Goal: Task Accomplishment & Management: Use online tool/utility

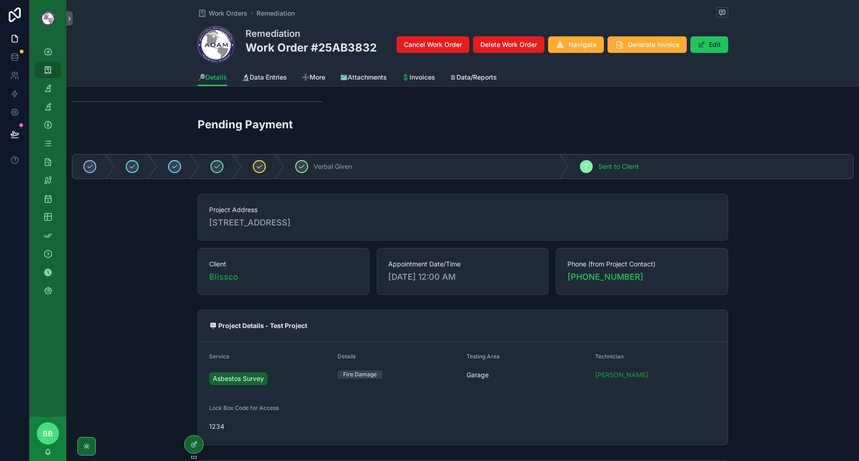
click at [157, 295] on div "Project Address [STREET_ADDRESS] Client Blissco Appointment Date/Time [DATE] 12…" at bounding box center [462, 244] width 792 height 109
click at [139, 240] on div "Project Address [STREET_ADDRESS] Client Blissco Appointment Date/Time [DATE] 12…" at bounding box center [462, 244] width 792 height 109
click at [147, 241] on div "Project Address [STREET_ADDRESS] Client Blissco Appointment Date/Time [DATE] 12…" at bounding box center [462, 244] width 792 height 109
click at [172, 287] on div "Project Address [STREET_ADDRESS] Client Blissco Appointment Date/Time [DATE] 12…" at bounding box center [462, 244] width 792 height 109
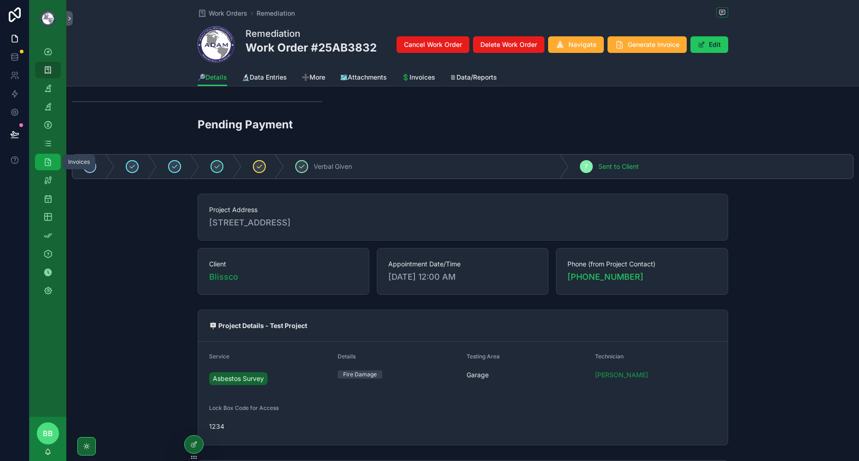
click at [47, 162] on icon "scrollable content" at bounding box center [47, 161] width 9 height 9
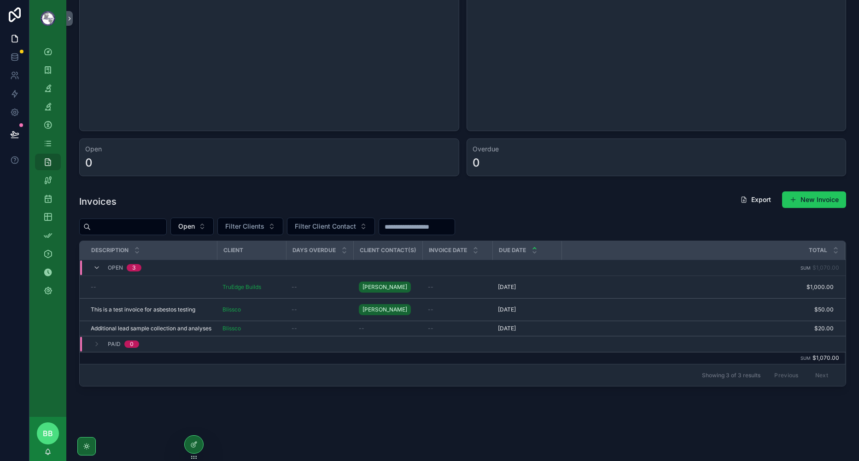
scroll to position [92, 0]
click at [166, 287] on div "--" at bounding box center [151, 286] width 121 height 7
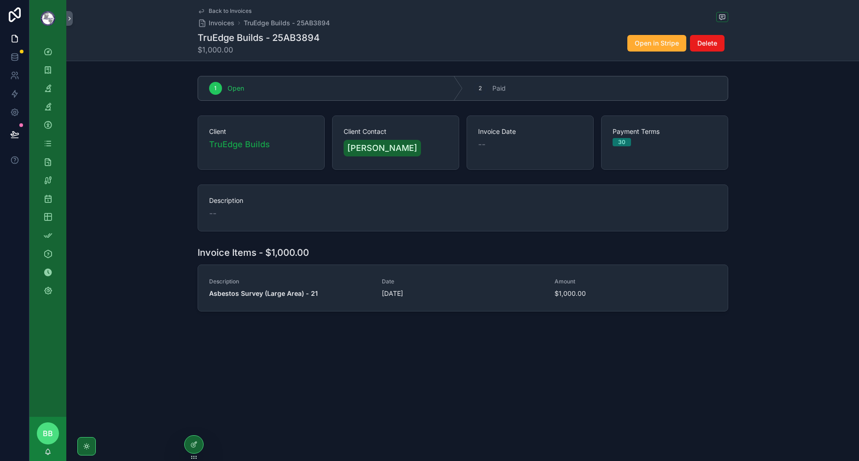
click at [305, 239] on div "1 Open 2 Paid Client TruEdge Builds Client Contact [PERSON_NAME] Invoice Date -…" at bounding box center [462, 193] width 792 height 243
click at [179, 208] on div "Description --" at bounding box center [462, 208] width 792 height 54
click at [252, 380] on div "Back to Invoices Invoices TruEdge Builds - 25AB3894 TruEdge Builds - 25AB3894 $…" at bounding box center [462, 230] width 792 height 461
click at [375, 224] on div "Description --" at bounding box center [462, 208] width 530 height 47
click at [368, 242] on div "1 Open 2 Paid Client TruEdge Builds Client Contact [PERSON_NAME] Invoice Date -…" at bounding box center [462, 193] width 792 height 243
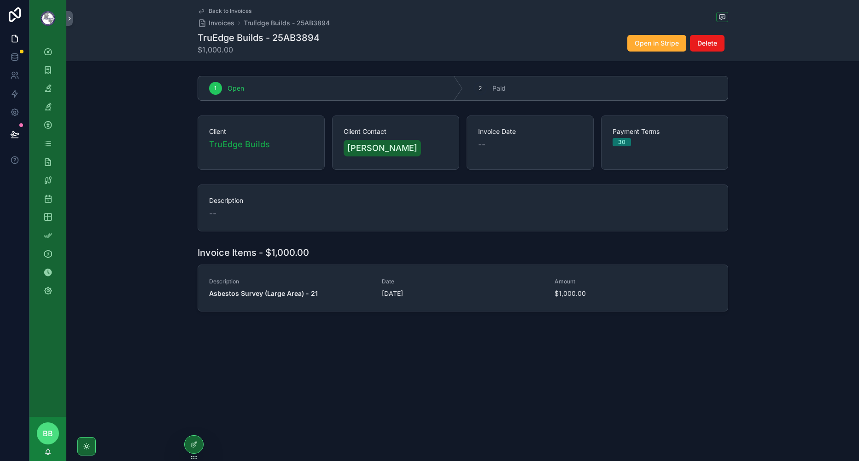
click at [742, 86] on div "1 Open 2 Paid" at bounding box center [462, 88] width 792 height 32
drag, startPoint x: 322, startPoint y: 250, endPoint x: 193, endPoint y: 252, distance: 129.4
click at [193, 252] on div "Invoice Items - $1,000.00 Description Asbestos Survey (Large Area) - 21 Date [D…" at bounding box center [462, 279] width 792 height 73
drag, startPoint x: 193, startPoint y: 252, endPoint x: 174, endPoint y: 242, distance: 21.2
click at [174, 242] on div "1 Open 2 Paid Client TruEdge Builds Client Contact [PERSON_NAME] Invoice Date -…" at bounding box center [462, 193] width 792 height 243
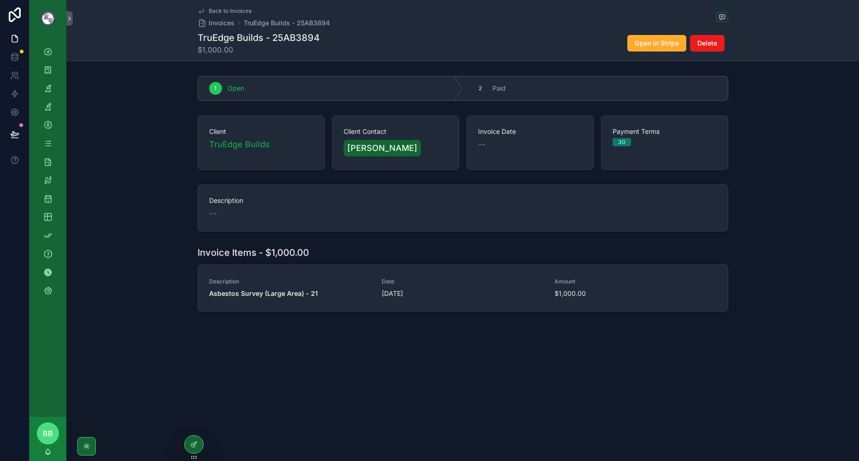
click at [726, 246] on div "Invoice Items - $1,000.00 Description Asbestos Survey (Large Area) - 21 Date [D…" at bounding box center [462, 279] width 792 height 73
click at [771, 239] on div "1 Open 2 Paid Client TruEdge Builds Client Contact [PERSON_NAME] Invoice Date -…" at bounding box center [462, 193] width 792 height 243
click at [739, 113] on div "Client TruEdge Builds Client Contact [PERSON_NAME] Invoice Date -- Payment Term…" at bounding box center [462, 143] width 792 height 62
click at [300, 358] on div "Back to Invoices Invoices TruEdge Builds - 25AB3894 TruEdge Builds - 25AB3894 $…" at bounding box center [462, 187] width 792 height 374
click at [133, 261] on div "Invoice Items - $1,000.00 Description Asbestos Survey (Large Area) - 21 Date [D…" at bounding box center [462, 279] width 792 height 73
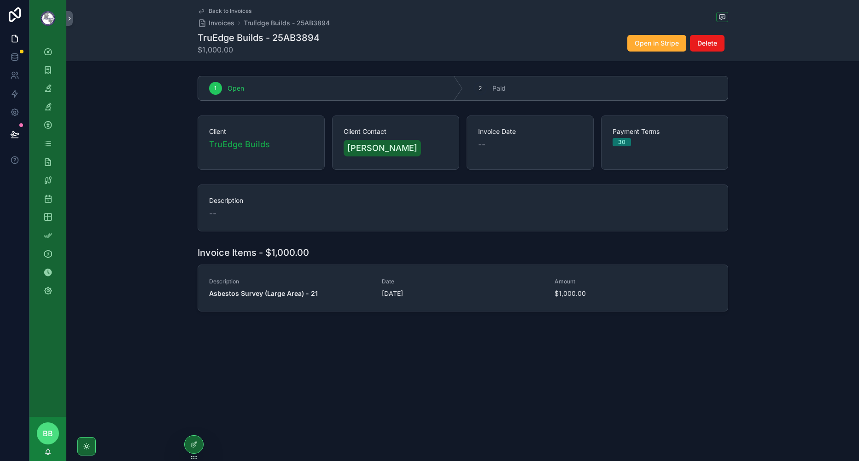
click at [253, 384] on div "Back to Invoices Invoices TruEdge Builds - 25AB3894 TruEdge Builds - 25AB3894 $…" at bounding box center [462, 230] width 792 height 461
click at [142, 273] on div "Invoice Items - $1,000.00 Description Asbestos Survey (Large Area) - 21 Date [D…" at bounding box center [462, 279] width 792 height 73
click at [194, 369] on div "Back to Invoices Invoices TruEdge Builds - 25AB3894 TruEdge Builds - 25AB3894 $…" at bounding box center [462, 187] width 792 height 374
click at [231, 358] on div "Back to Invoices Invoices TruEdge Builds - 25AB3894 TruEdge Builds - 25AB3894 $…" at bounding box center [462, 187] width 792 height 374
click at [503, 383] on div "Back to Invoices Invoices TruEdge Builds - 25AB3894 TruEdge Builds - 25AB3894 $…" at bounding box center [462, 230] width 792 height 461
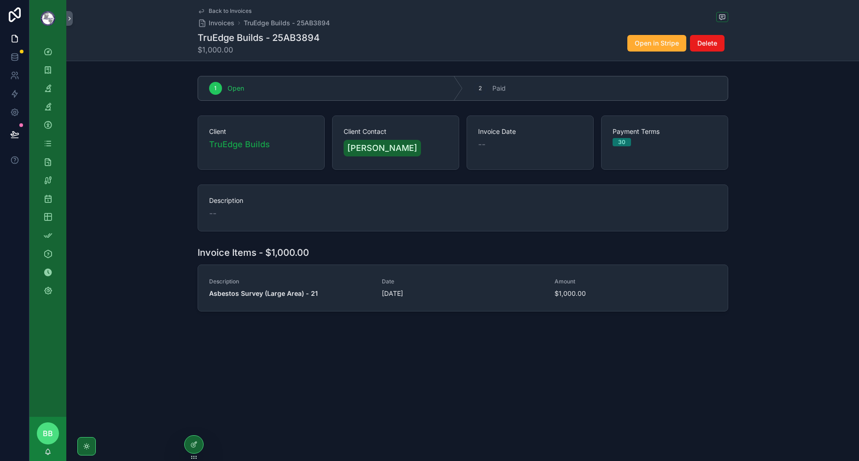
click at [447, 374] on div "Back to Invoices Invoices TruEdge Builds - 25AB3894 TruEdge Builds - 25AB3894 $…" at bounding box center [462, 230] width 792 height 461
drag, startPoint x: 447, startPoint y: 374, endPoint x: 449, endPoint y: 393, distance: 19.0
click at [449, 393] on div "Back to Invoices Invoices TruEdge Builds - 25AB3894 TruEdge Builds - 25AB3894 $…" at bounding box center [462, 230] width 792 height 461
click at [110, 201] on div "Description --" at bounding box center [462, 208] width 792 height 54
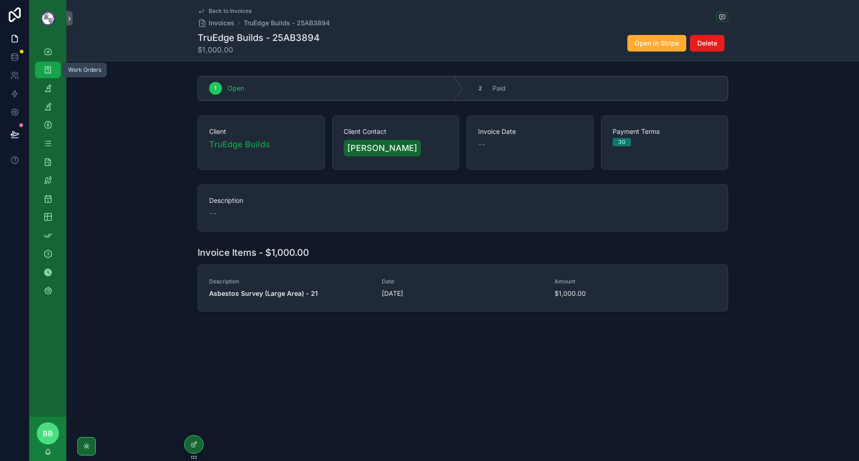
click at [37, 68] on link "Work Orders" at bounding box center [48, 70] width 26 height 17
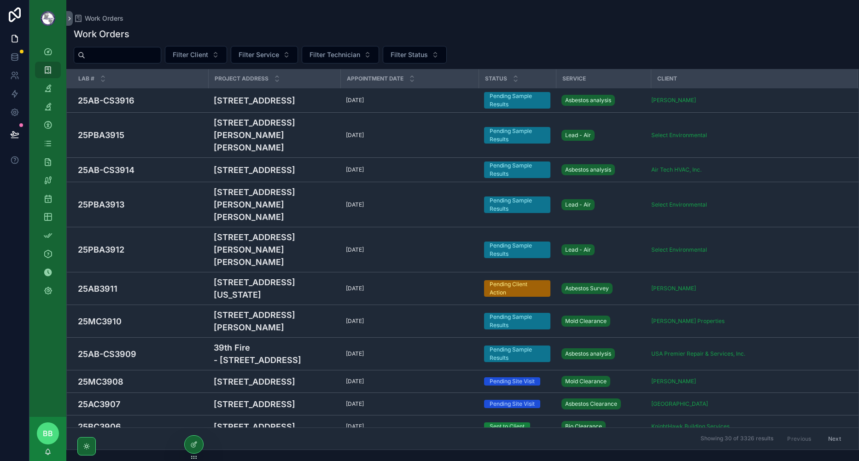
click at [208, 55] on span "Filter Client" at bounding box center [190, 54] width 35 height 9
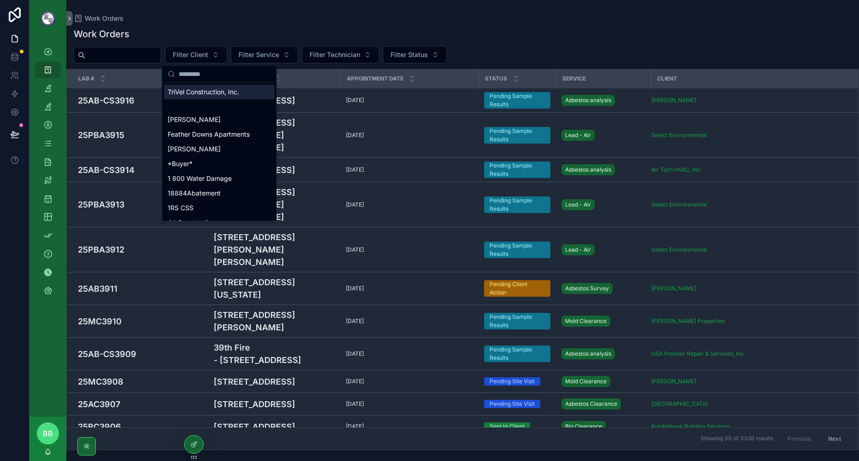
click at [187, 75] on input "scrollable content" at bounding box center [225, 74] width 92 height 17
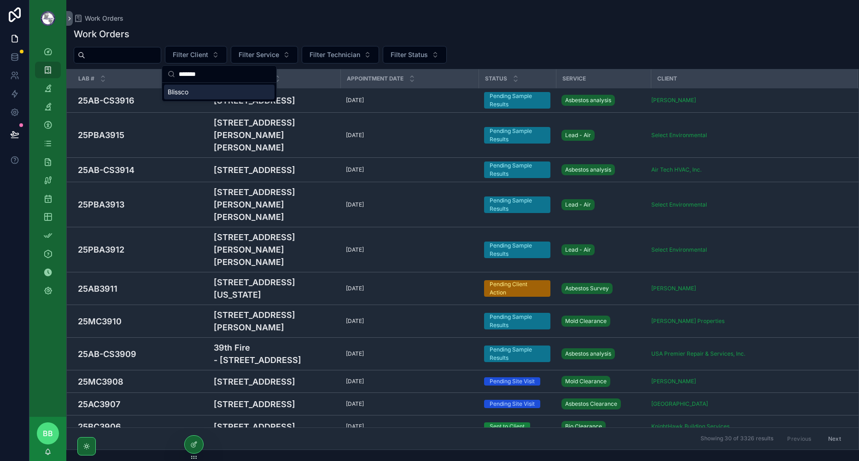
type input "*******"
click at [227, 88] on div "Blissco" at bounding box center [219, 92] width 110 height 15
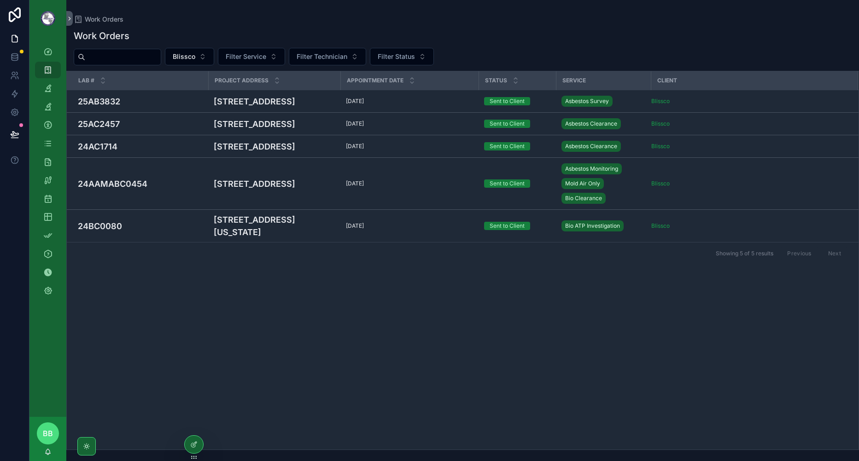
click at [348, 339] on div "Lab # Project Address Appointment Date Status Service Client 25AB3832 [STREET_A…" at bounding box center [462, 260] width 791 height 378
click at [180, 102] on h4 "25AB3832" at bounding box center [140, 101] width 125 height 12
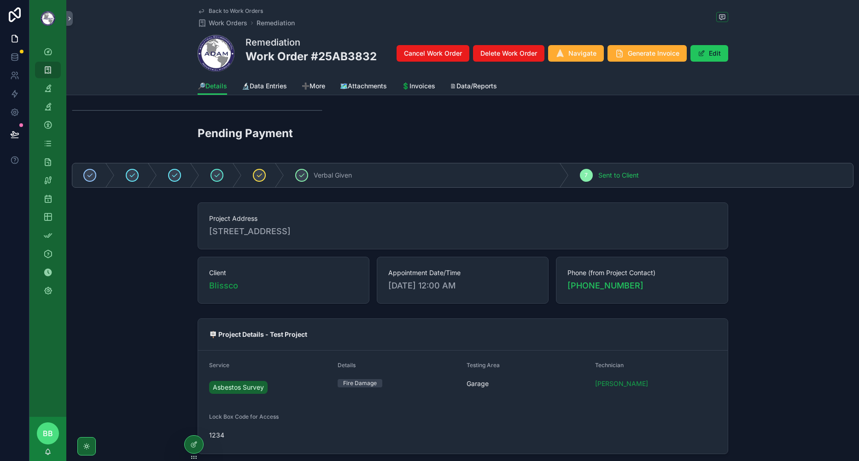
click at [761, 244] on div "Project Address [STREET_ADDRESS] Client Blissco Appointment Date/Time [DATE] 12…" at bounding box center [462, 253] width 792 height 109
click at [627, 54] on span "Generate Invoice" at bounding box center [653, 53] width 52 height 9
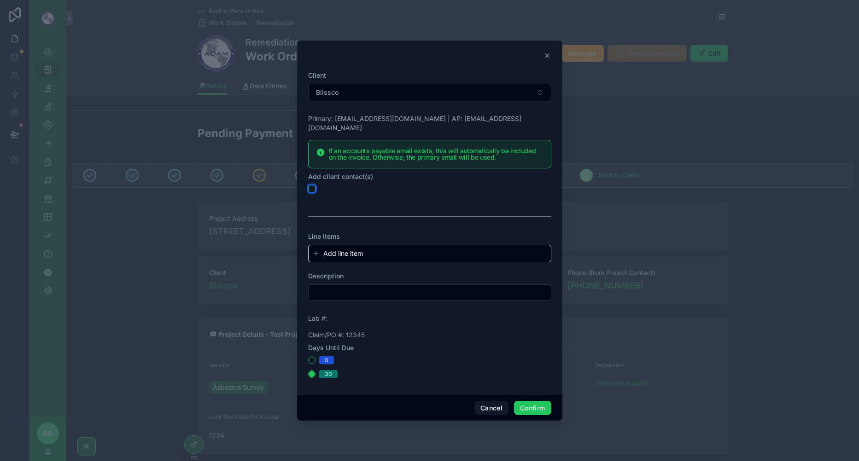
click at [308, 185] on button "button" at bounding box center [311, 188] width 7 height 7
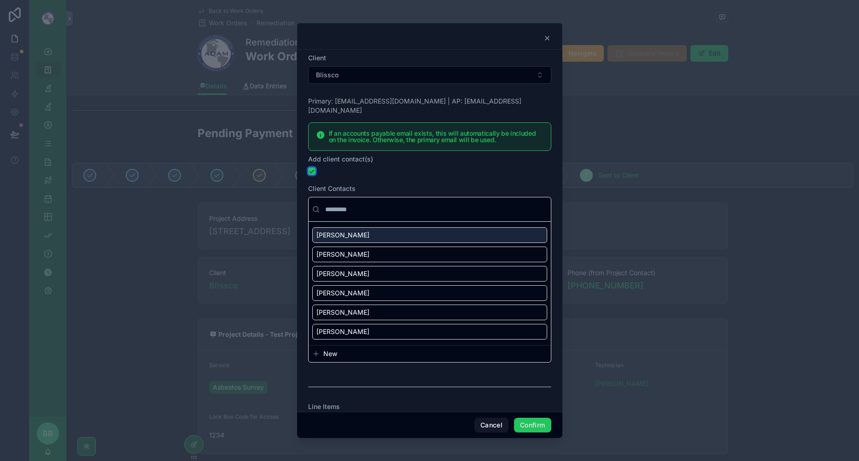
click at [313, 168] on button "button" at bounding box center [311, 171] width 7 height 7
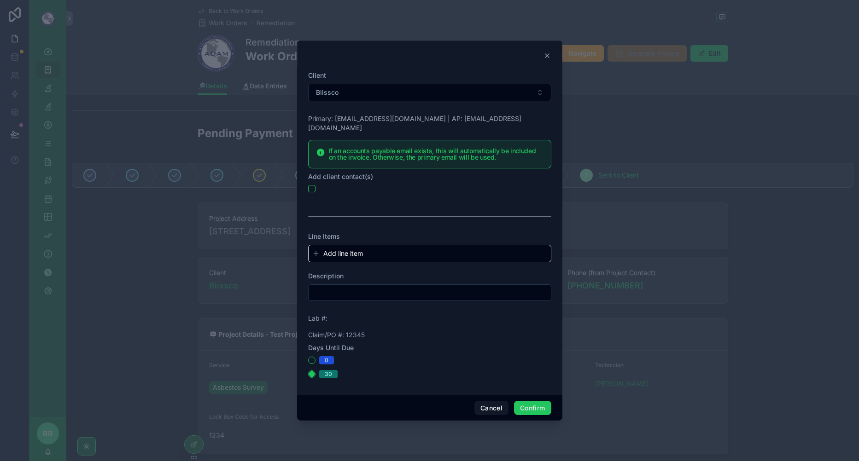
click at [352, 258] on form "Client Blissco Primary: [EMAIL_ADDRESS][DOMAIN_NAME] | AP: [EMAIL_ADDRESS][DOMA…" at bounding box center [429, 229] width 243 height 317
click at [352, 249] on span "Add line item" at bounding box center [343, 253] width 40 height 9
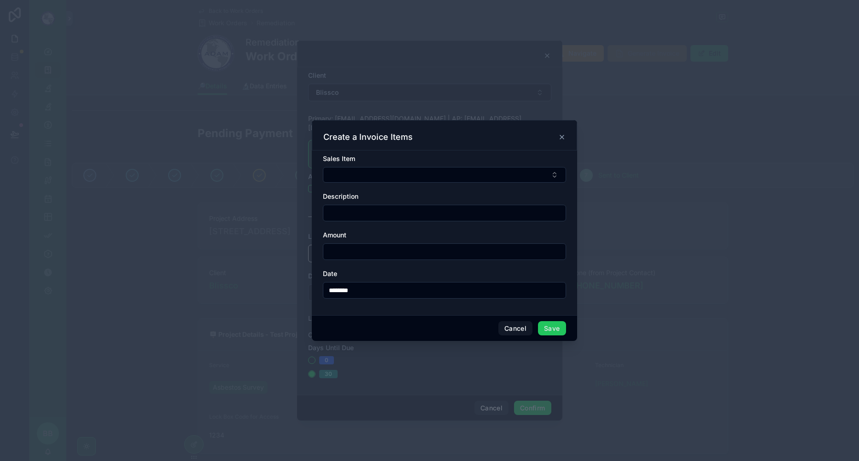
click at [352, 176] on button "Select Button" at bounding box center [444, 175] width 243 height 16
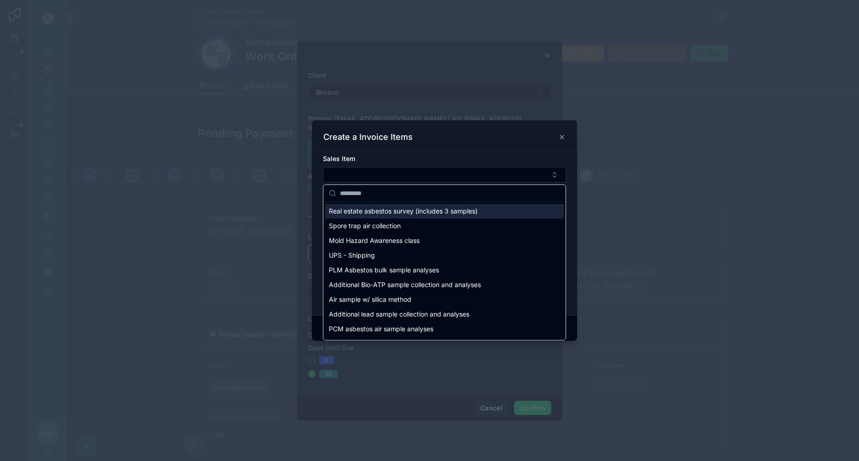
click at [352, 221] on span "Spore trap air collection" at bounding box center [365, 225] width 72 height 9
type input "**********"
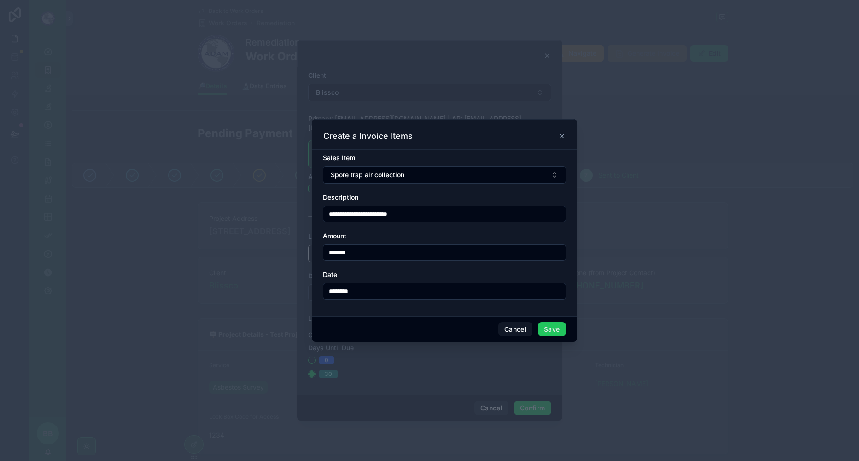
click at [342, 253] on input "*******" at bounding box center [444, 252] width 242 height 13
type input "*****"
click at [409, 254] on input "******" at bounding box center [444, 252] width 242 height 13
type input "******"
click at [551, 334] on button "Save" at bounding box center [552, 329] width 28 height 15
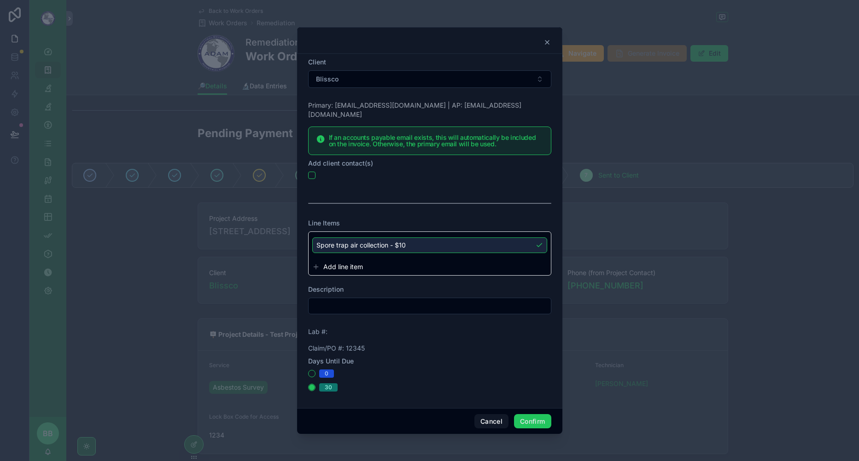
click at [374, 304] on input "text" at bounding box center [429, 306] width 242 height 13
type input "**********"
click at [436, 335] on form "**********" at bounding box center [429, 229] width 243 height 343
click at [532, 415] on button "Confirm" at bounding box center [532, 421] width 37 height 15
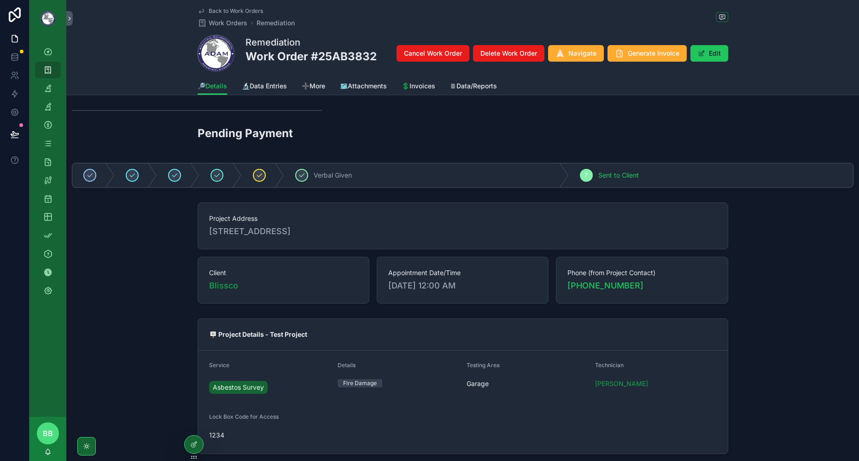
click at [171, 283] on div "Project Address [STREET_ADDRESS] Client Blissco Appointment Date/Time [DATE] 12…" at bounding box center [462, 253] width 792 height 109
click at [19, 98] on link at bounding box center [14, 94] width 29 height 18
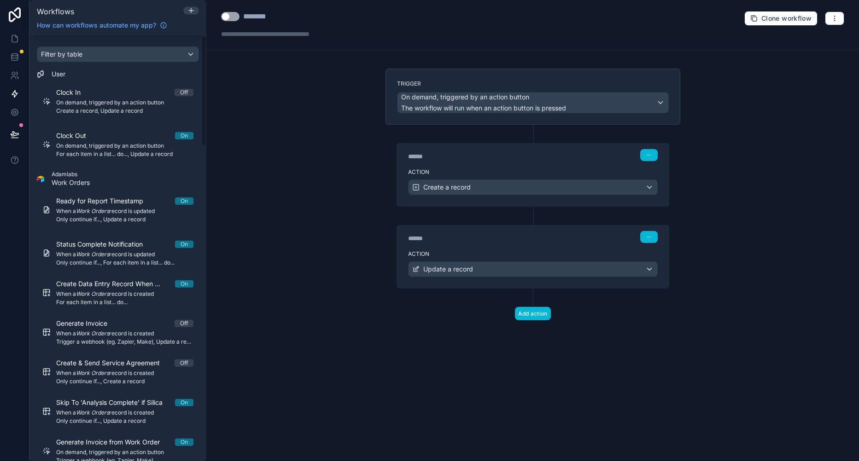
scroll to position [46, 0]
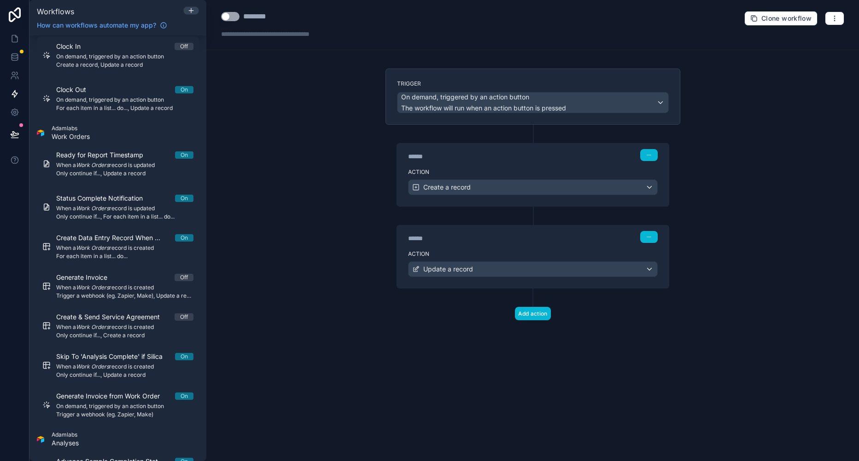
click at [121, 405] on span "On demand, triggered by an action button" at bounding box center [124, 406] width 137 height 7
click at [519, 257] on label "Action" at bounding box center [533, 253] width 250 height 7
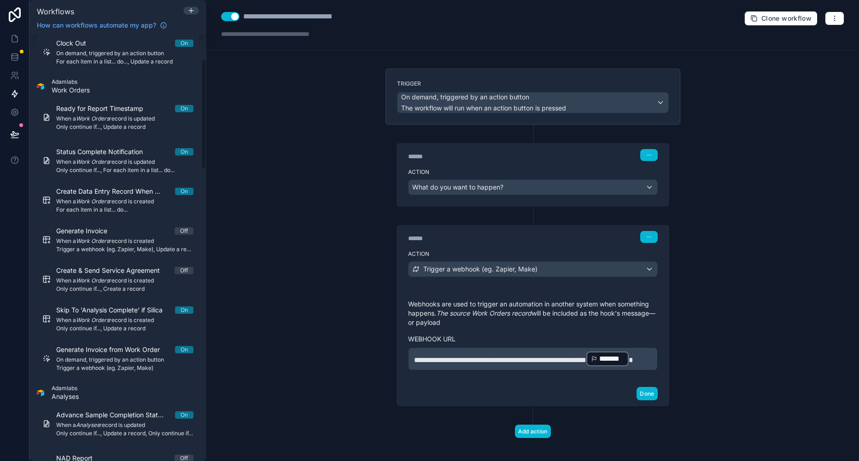
scroll to position [92, 0]
click at [227, 16] on button "Use setting" at bounding box center [230, 16] width 18 height 9
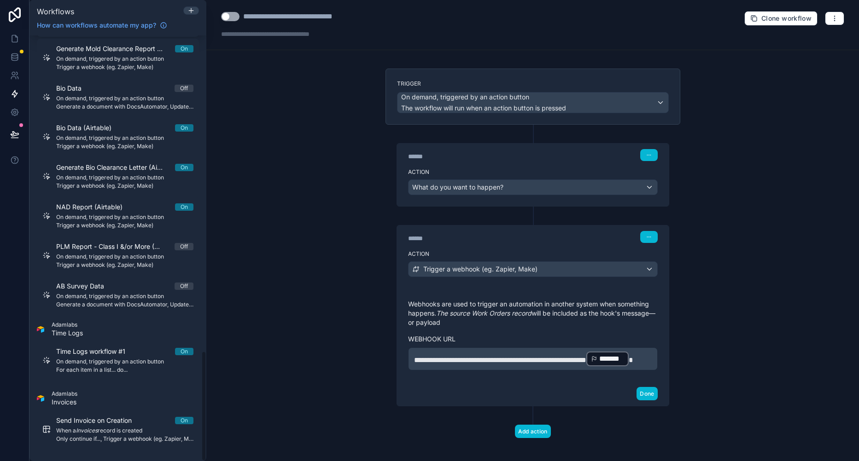
scroll to position [1217, 0]
drag, startPoint x: 202, startPoint y: 82, endPoint x: 199, endPoint y: 391, distance: 308.9
click at [199, 391] on div "Filter by table User Clock In Off On demand, triggered by an action button Crea…" at bounding box center [117, 248] width 177 height 426
click at [120, 422] on span "Send Invoice on Creation" at bounding box center [99, 418] width 87 height 9
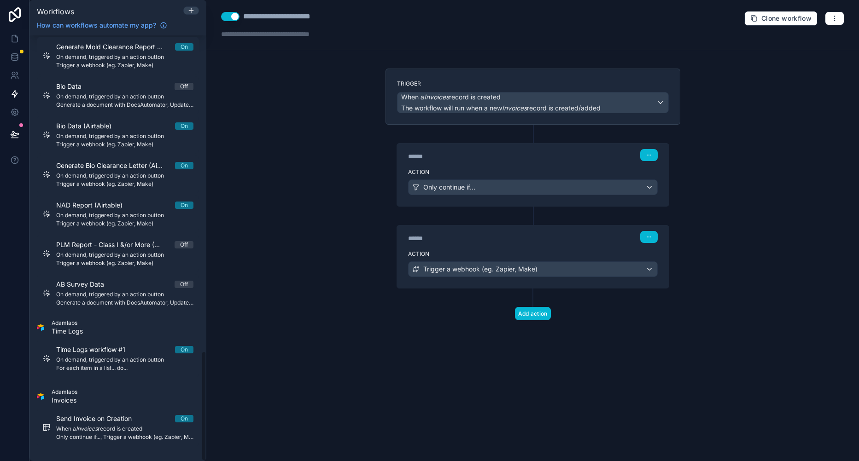
click at [520, 176] on div "Action Only continue if..." at bounding box center [533, 185] width 272 height 41
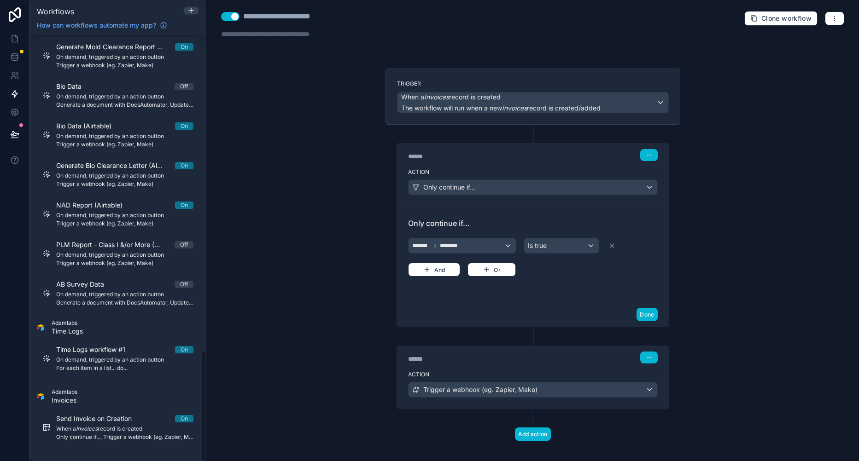
click at [511, 378] on div "Action Trigger a webhook (eg. Zapier, Make)" at bounding box center [533, 387] width 272 height 41
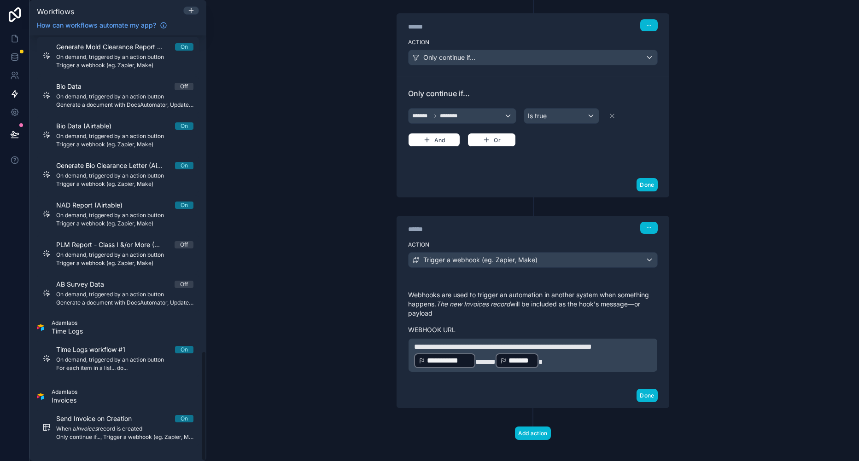
scroll to position [138, 0]
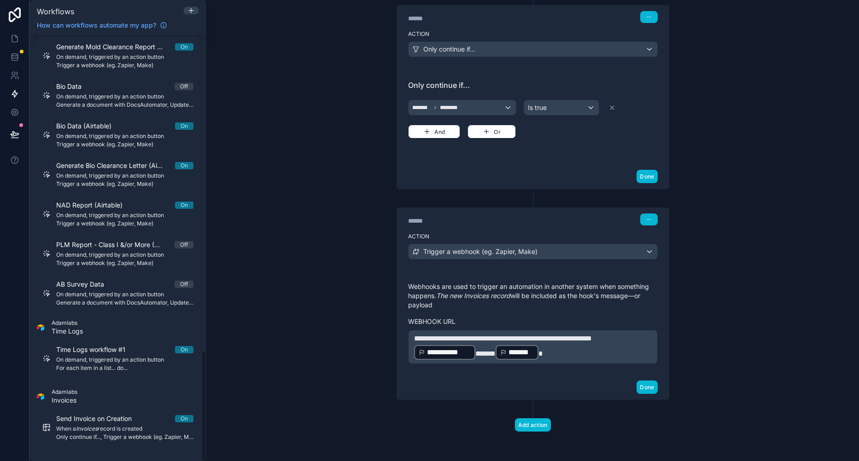
click at [495, 350] on span "*******" at bounding box center [485, 353] width 20 height 7
click at [574, 350] on p "**********" at bounding box center [533, 347] width 238 height 28
click at [508, 340] on span "**********" at bounding box center [503, 338] width 178 height 7
click at [495, 351] on span "*******" at bounding box center [485, 353] width 20 height 7
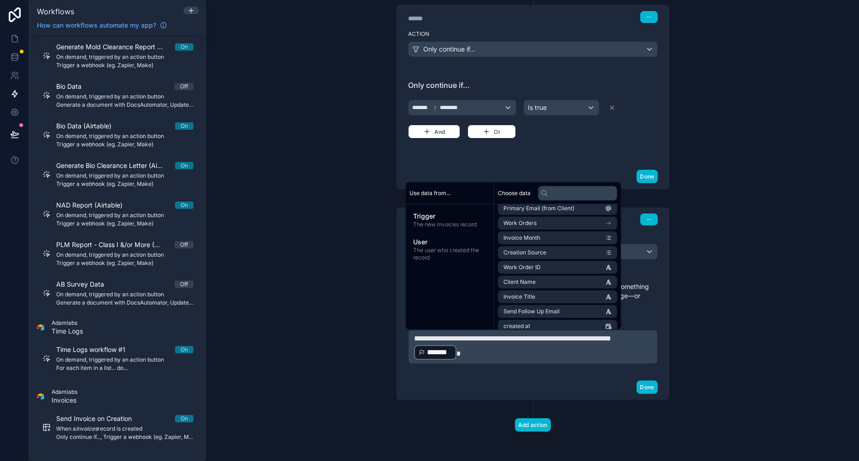
scroll to position [690, 0]
click at [547, 211] on li "Work Orders" at bounding box center [557, 216] width 119 height 13
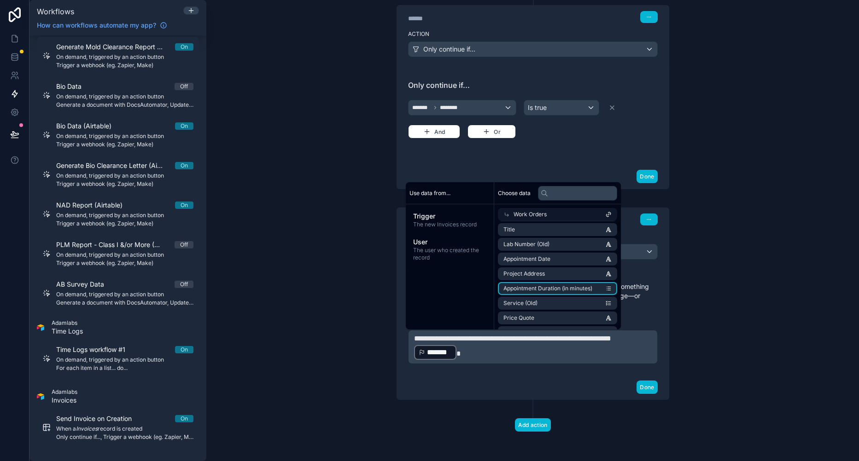
scroll to position [0, 0]
click at [561, 231] on li "id" at bounding box center [557, 231] width 119 height 13
click at [638, 383] on button "Done" at bounding box center [646, 387] width 21 height 13
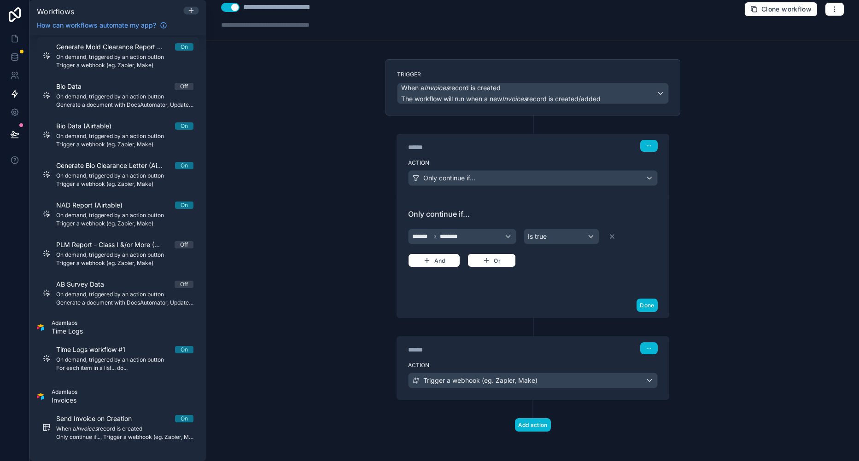
scroll to position [9, 0]
click at [505, 362] on label "Action" at bounding box center [533, 365] width 250 height 7
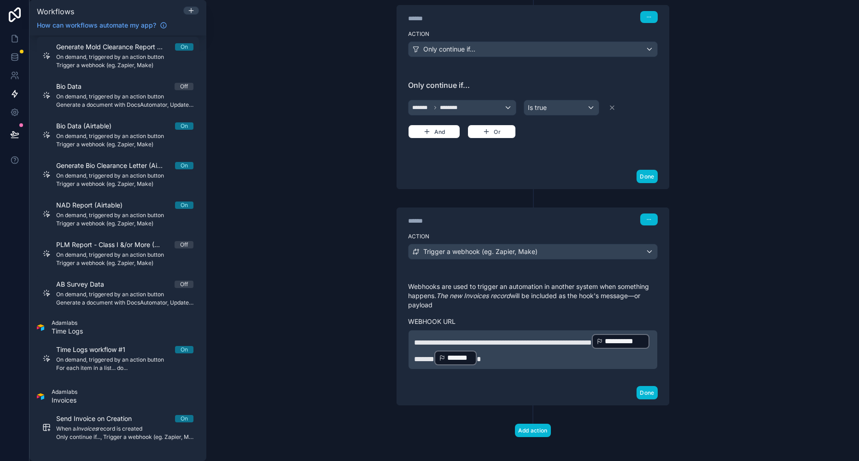
click at [434, 356] on span "*******" at bounding box center [424, 359] width 20 height 7
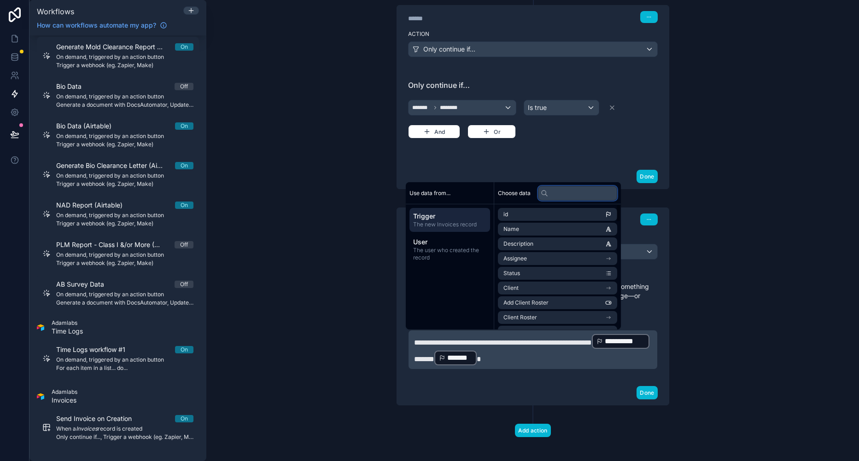
click at [558, 194] on input "text" at bounding box center [577, 193] width 79 height 15
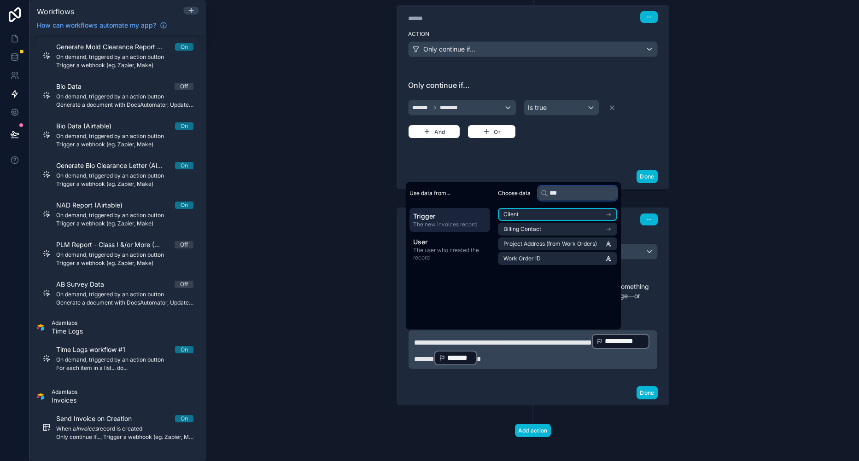
type input "****"
click at [434, 356] on span "*******" at bounding box center [424, 359] width 20 height 7
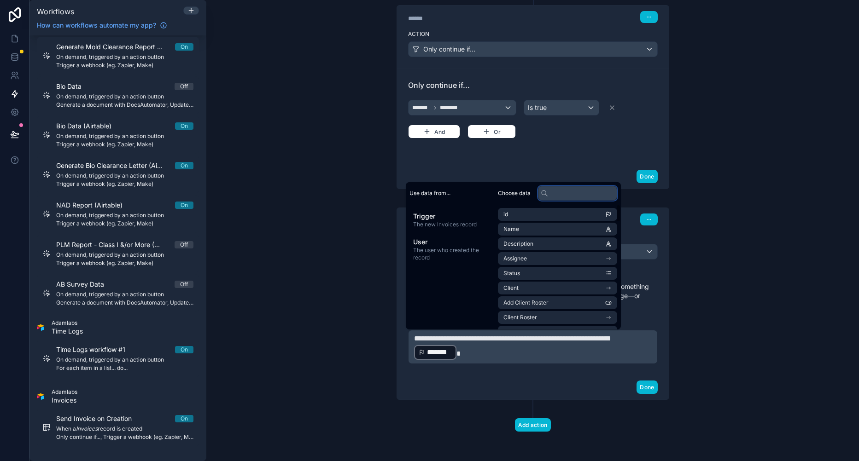
click at [583, 189] on input "text" at bounding box center [577, 193] width 79 height 15
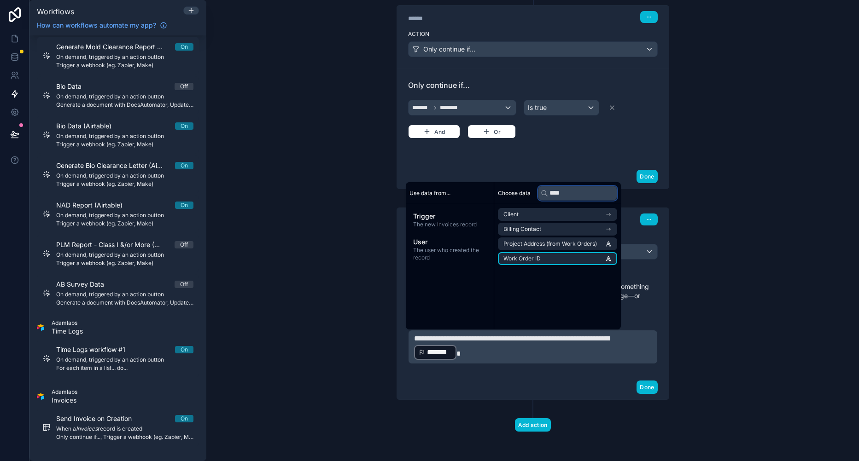
type input "****"
click at [584, 258] on li "Work Order ID" at bounding box center [557, 258] width 119 height 13
click at [597, 351] on p "**********" at bounding box center [533, 347] width 238 height 28
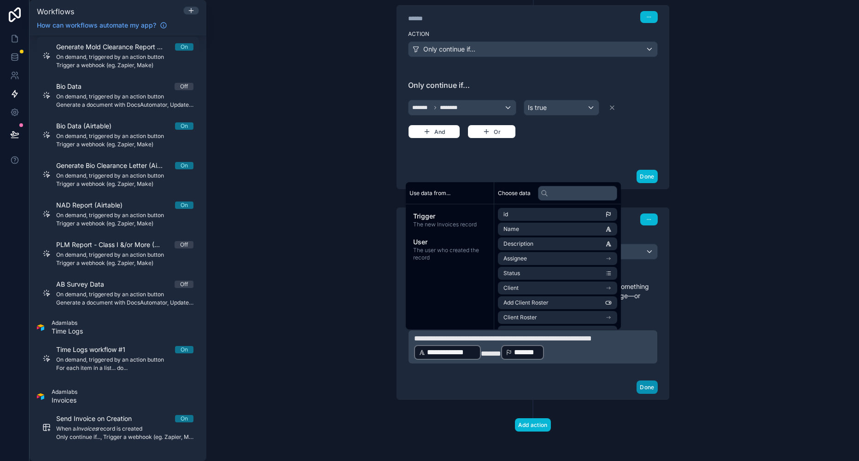
click at [644, 386] on button "Done" at bounding box center [646, 387] width 21 height 13
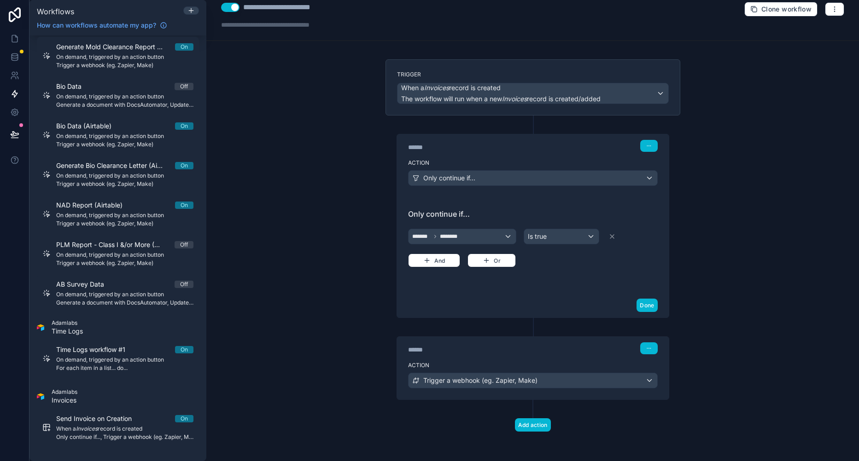
scroll to position [9, 0]
click at [328, 357] on div "**********" at bounding box center [532, 230] width 652 height 461
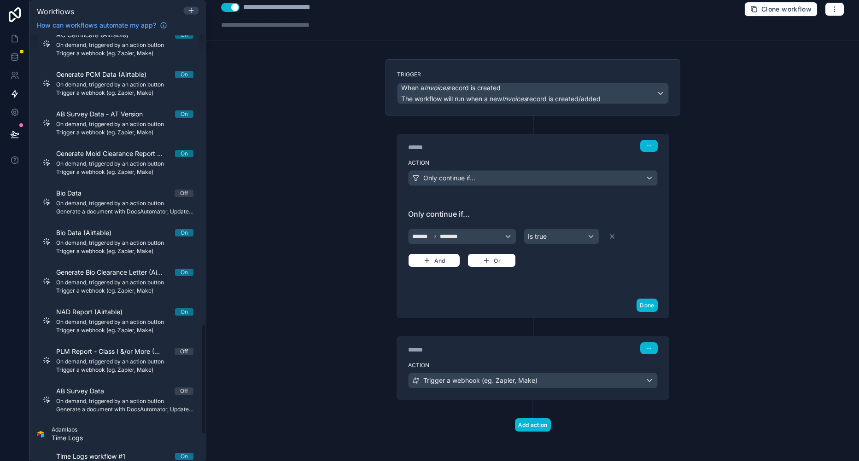
scroll to position [1079, 0]
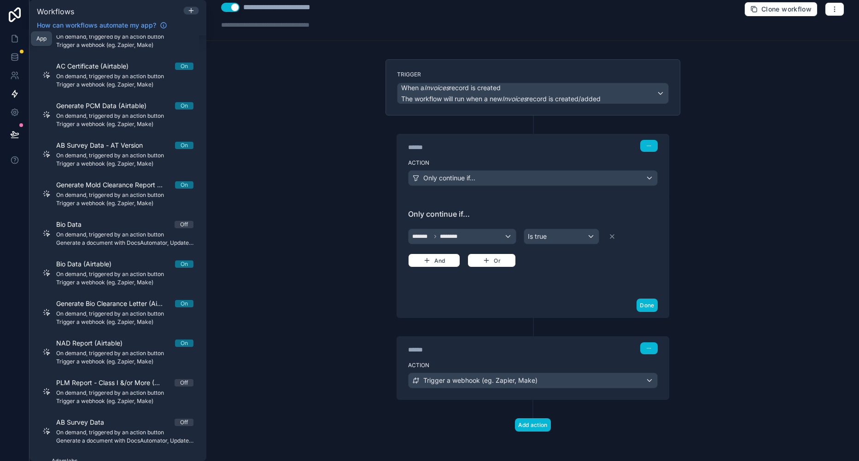
click at [20, 36] on link at bounding box center [14, 38] width 29 height 18
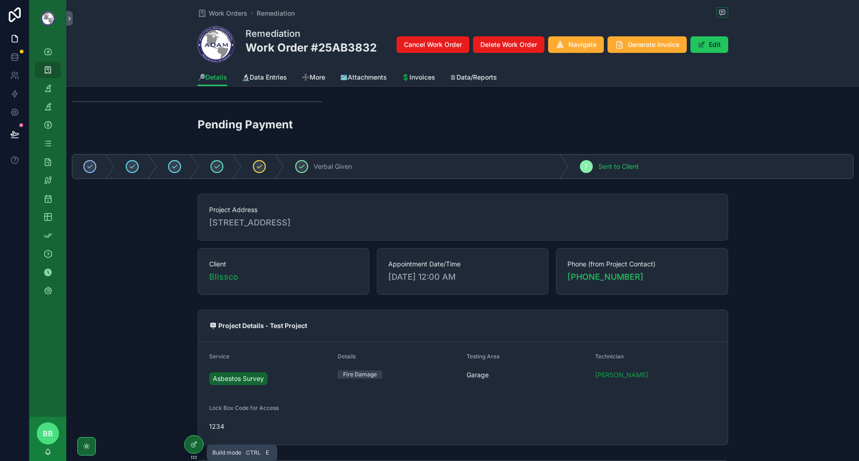
click at [200, 440] on div at bounding box center [194, 444] width 18 height 17
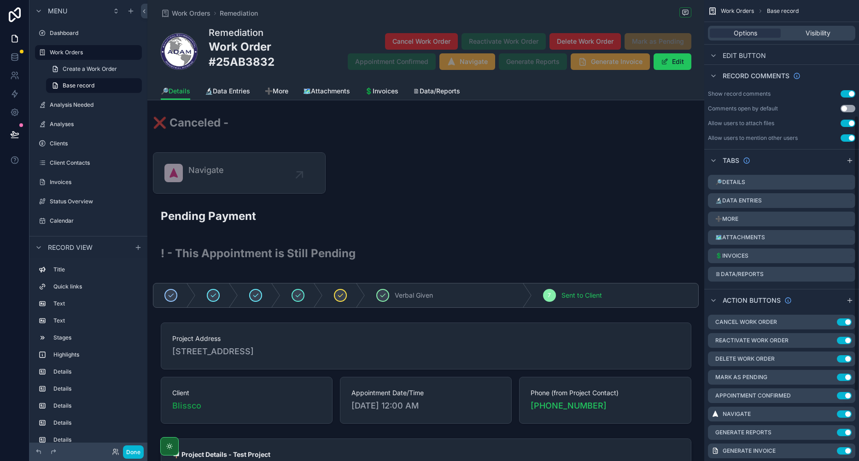
scroll to position [309, 0]
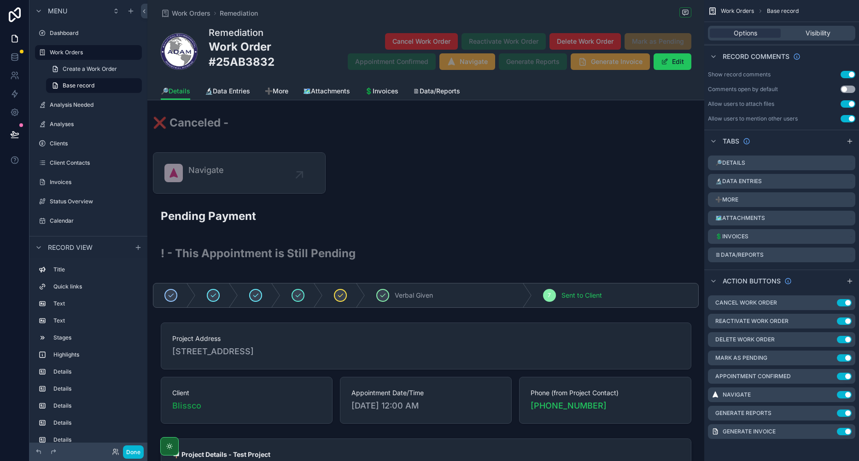
click at [0, 0] on icon "scrollable content" at bounding box center [0, 0] width 0 height 0
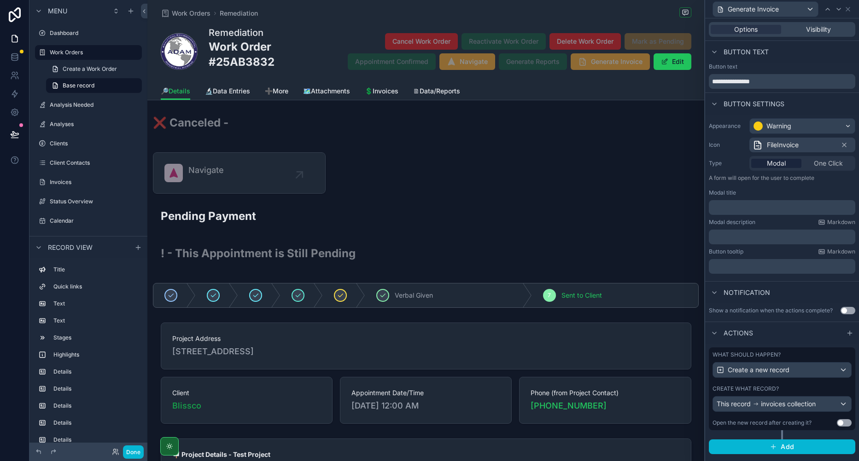
click at [812, 385] on div "Create what record?" at bounding box center [781, 388] width 139 height 7
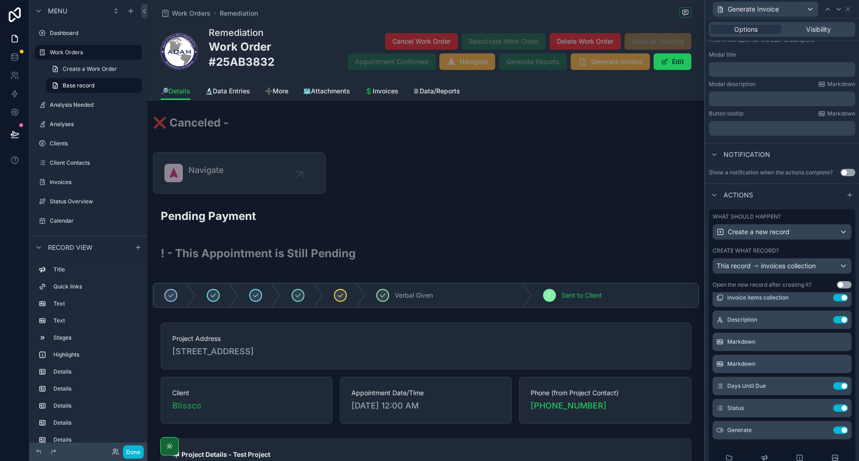
scroll to position [184, 0]
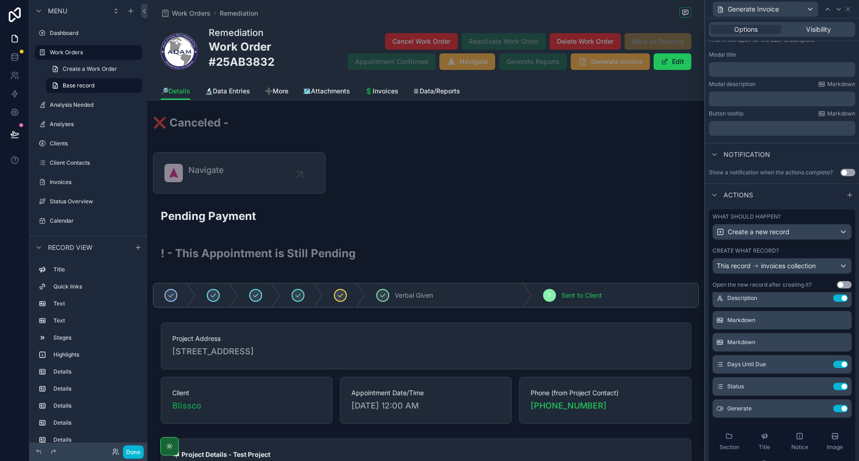
click at [0, 0] on icon at bounding box center [0, 0] width 0 height 0
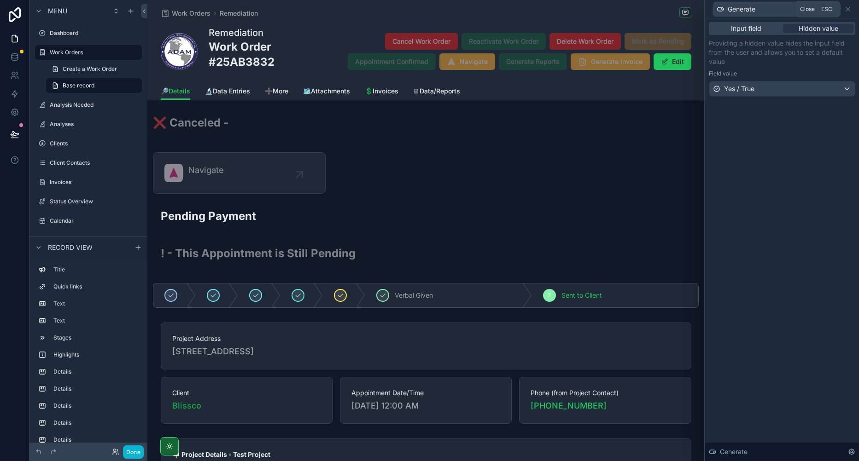
click at [846, 10] on icon at bounding box center [847, 9] width 7 height 7
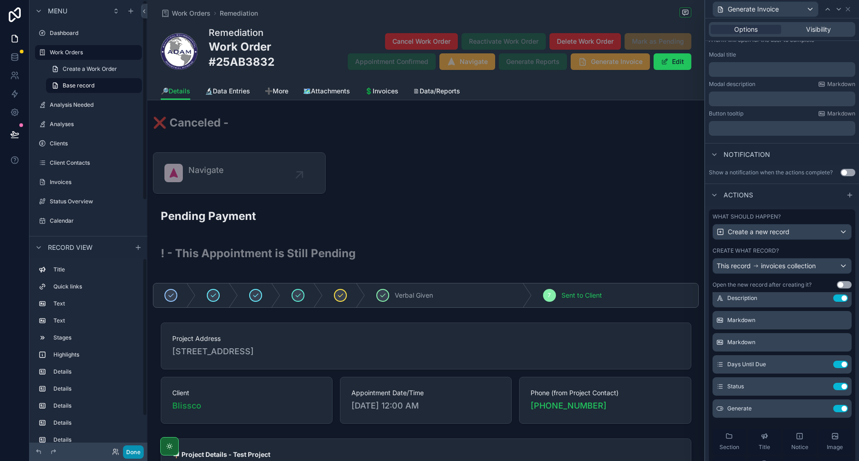
click at [138, 448] on button "Done" at bounding box center [133, 452] width 21 height 13
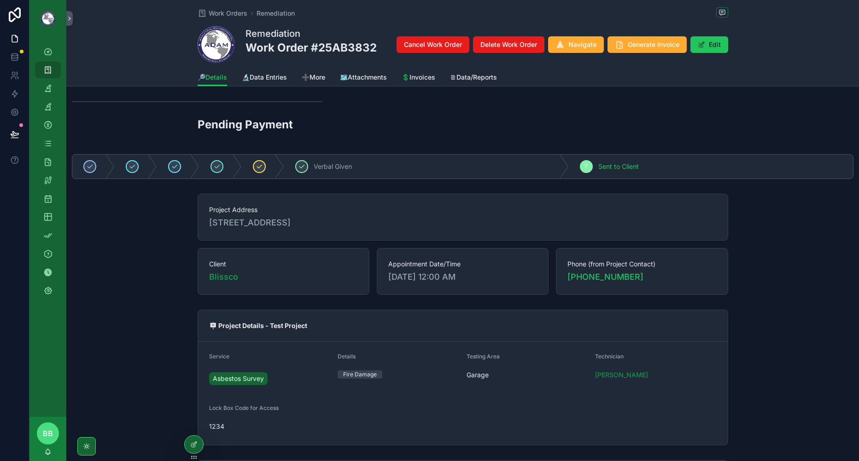
click at [639, 41] on span "Generate Invoice" at bounding box center [653, 44] width 52 height 9
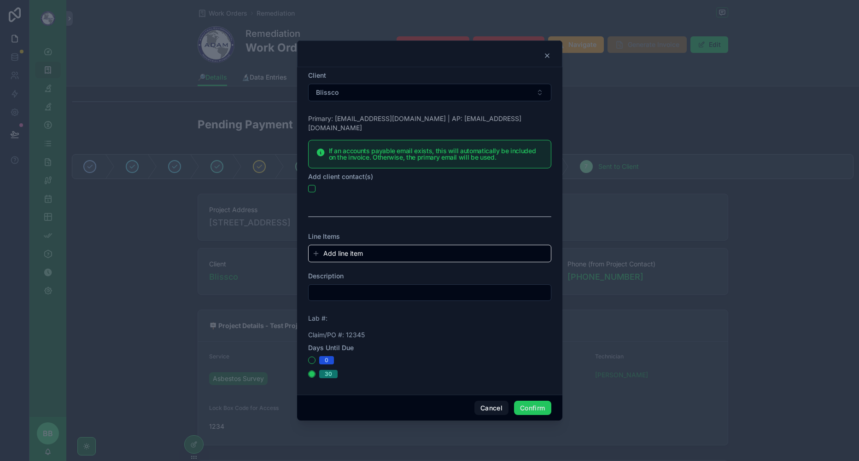
click at [340, 251] on span "Add line item" at bounding box center [343, 253] width 40 height 9
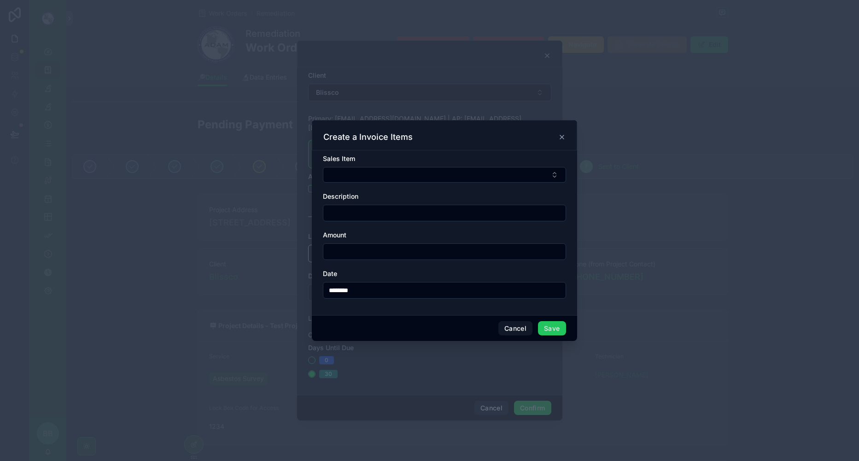
click at [369, 174] on button "Select Button" at bounding box center [444, 175] width 243 height 16
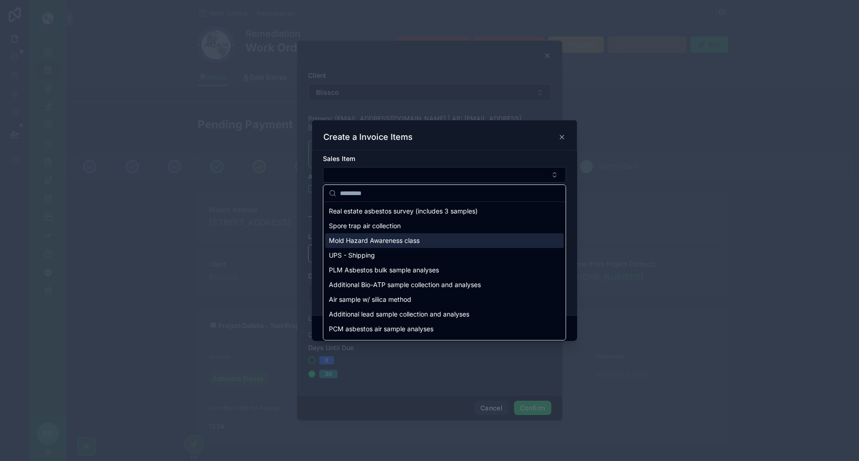
click at [375, 240] on span "Mold Hazard Awareness class" at bounding box center [374, 240] width 91 height 9
type input "**********"
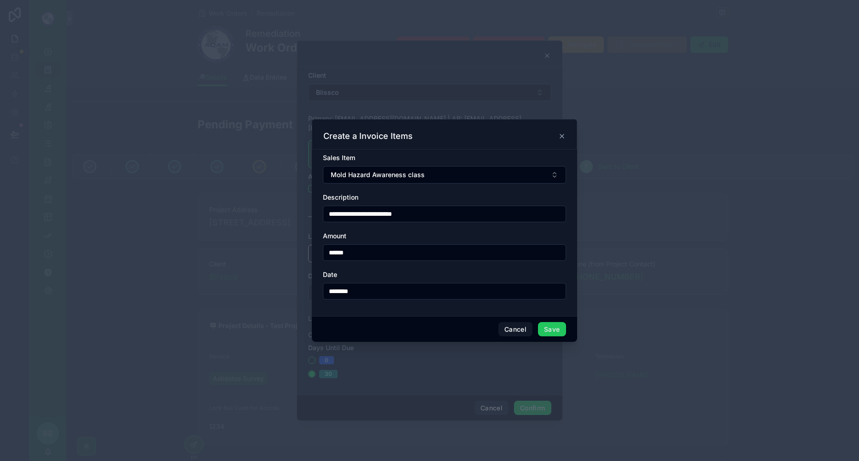
click at [333, 253] on input "******" at bounding box center [444, 252] width 242 height 13
type input "******"
click at [551, 329] on button "Save" at bounding box center [552, 329] width 28 height 15
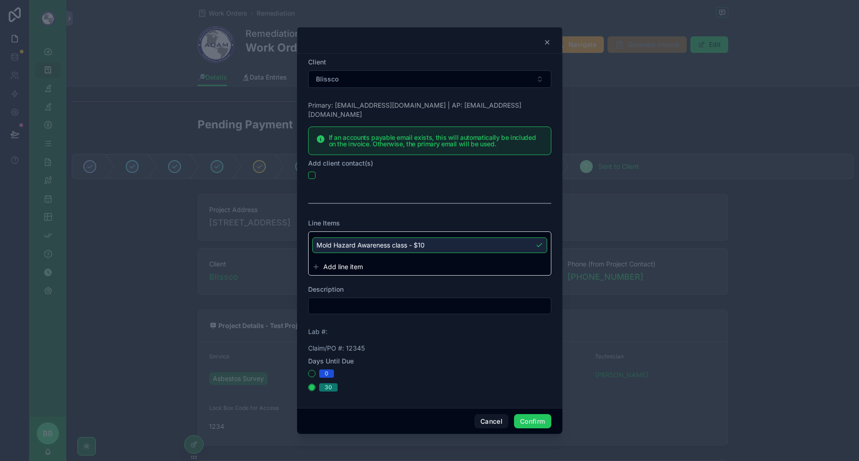
click at [353, 303] on input "text" at bounding box center [429, 306] width 242 height 13
type input "**********"
click at [518, 378] on div "0 30" at bounding box center [429, 381] width 243 height 22
click at [526, 419] on button "Confirm" at bounding box center [532, 421] width 37 height 15
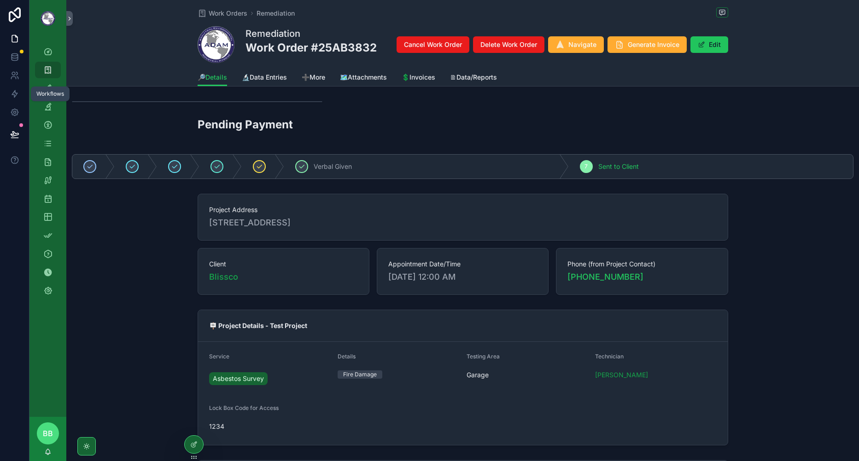
click at [19, 92] on icon at bounding box center [14, 93] width 9 height 9
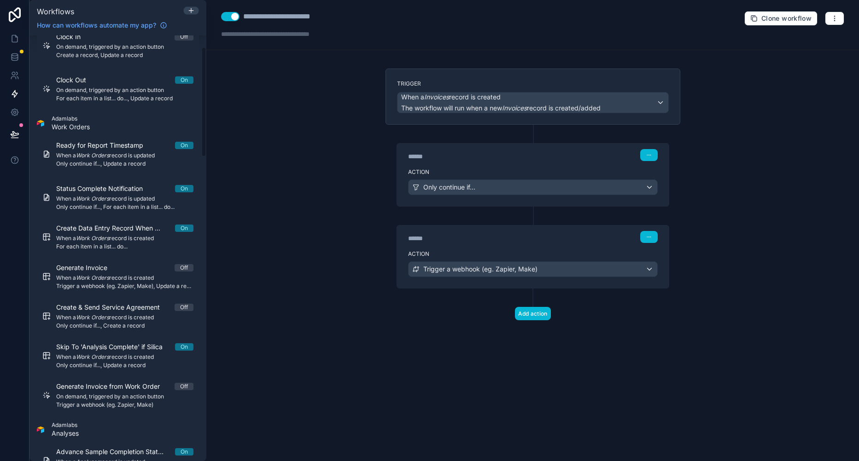
scroll to position [46, 0]
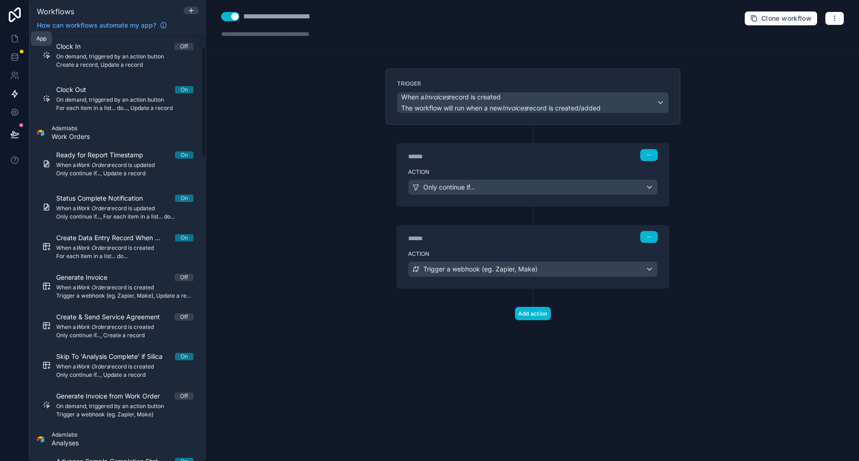
click at [13, 40] on icon at bounding box center [14, 38] width 9 height 9
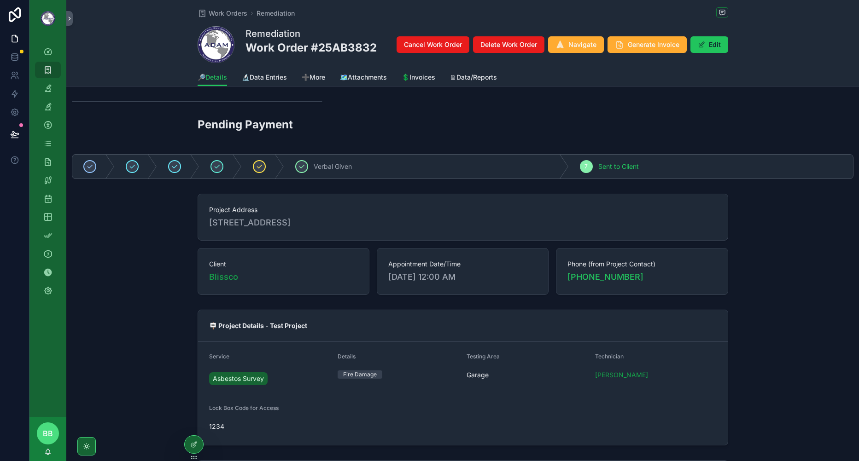
click at [191, 446] on icon at bounding box center [193, 444] width 7 height 7
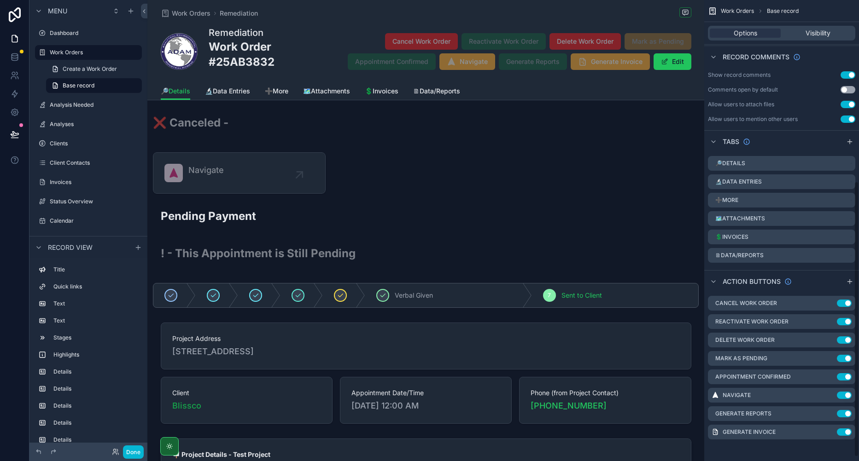
scroll to position [309, 0]
click at [0, 0] on icon "scrollable content" at bounding box center [0, 0] width 0 height 0
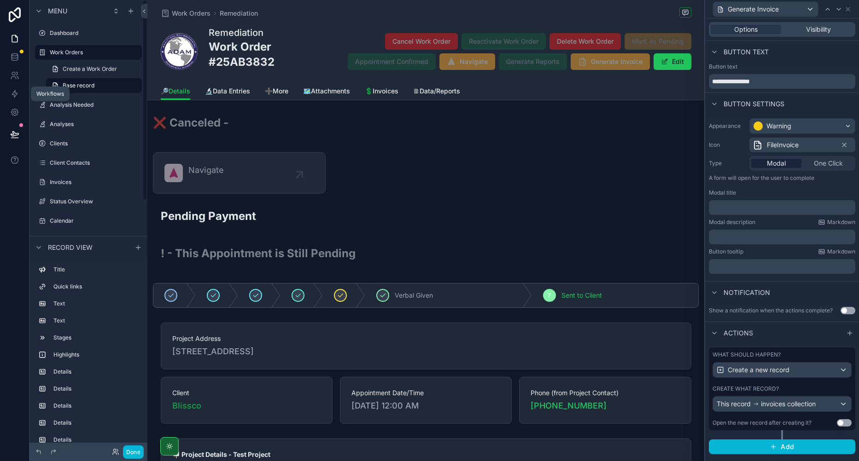
click at [11, 94] on icon at bounding box center [14, 93] width 9 height 9
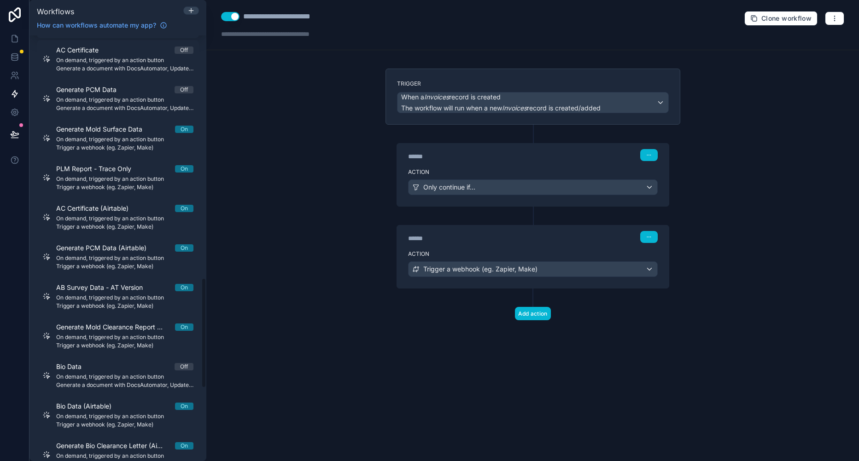
scroll to position [1217, 0]
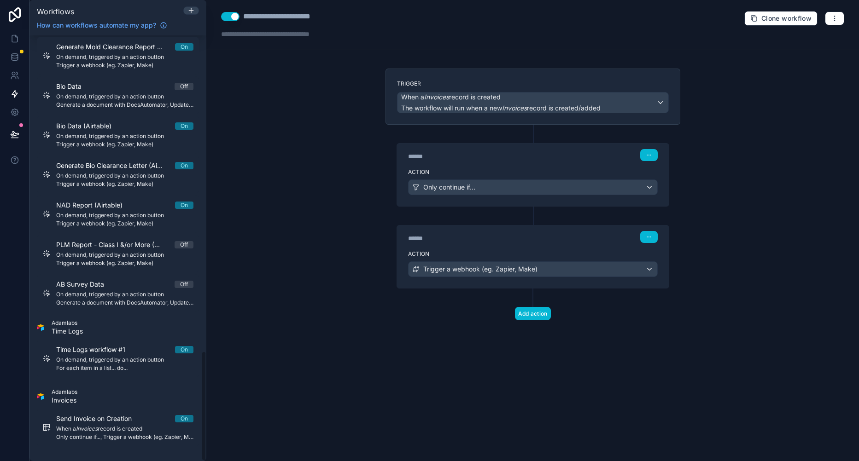
drag, startPoint x: 203, startPoint y: 102, endPoint x: 199, endPoint y: 445, distance: 343.0
click at [199, 445] on div "Filter by table User Clock In Off On demand, triggered by an action button Crea…" at bounding box center [117, 248] width 177 height 426
click at [828, 23] on button "button" at bounding box center [833, 19] width 19 height 14
click at [800, 54] on span "Run history" at bounding box center [810, 54] width 44 height 7
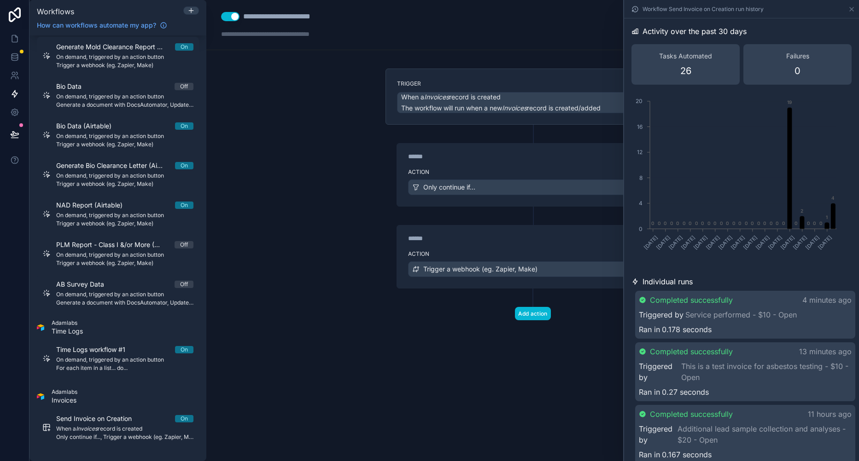
click at [533, 46] on div "**********" at bounding box center [532, 25] width 652 height 50
click at [852, 6] on icon at bounding box center [850, 9] width 7 height 7
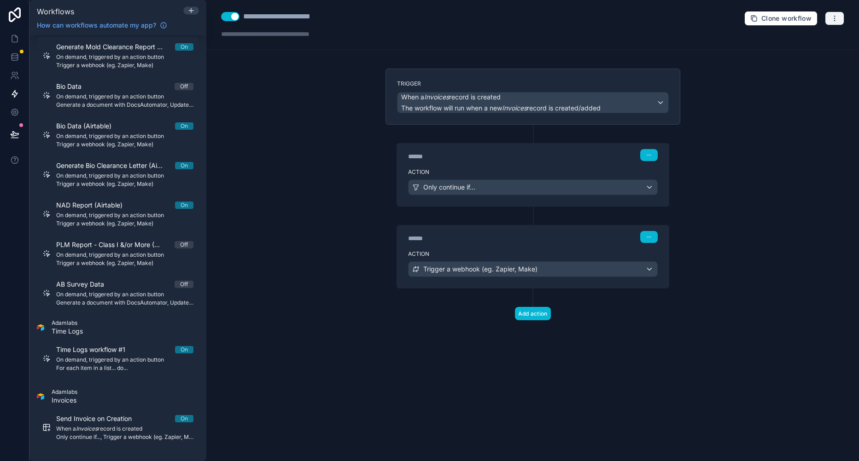
click at [829, 17] on button "button" at bounding box center [833, 19] width 19 height 14
click at [810, 33] on button "Test workflow" at bounding box center [802, 40] width 66 height 15
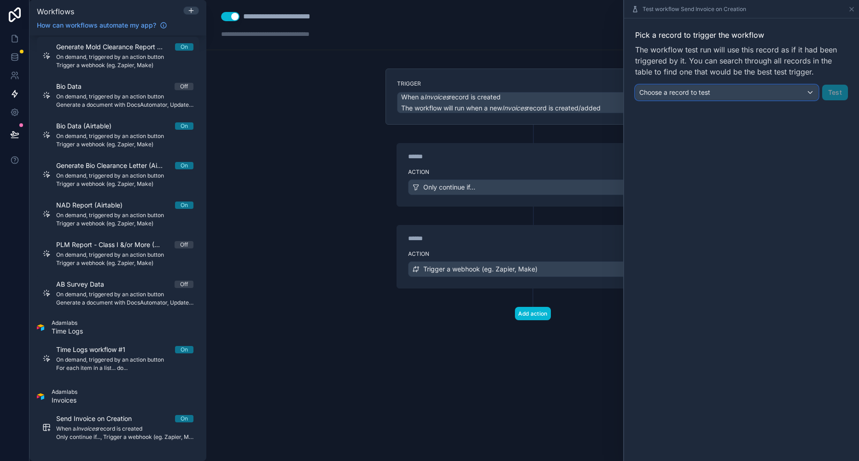
click at [736, 99] on div "Choose a record to test" at bounding box center [726, 92] width 182 height 15
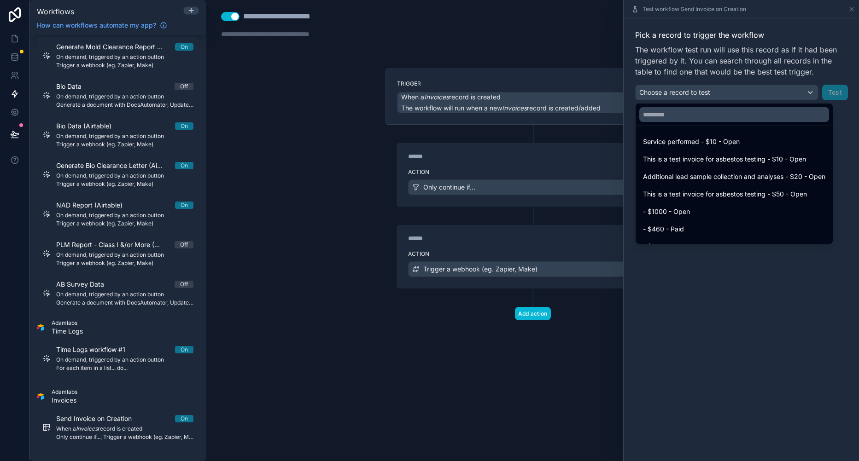
click at [736, 142] on span "Service performed - $10 - Open" at bounding box center [691, 141] width 97 height 11
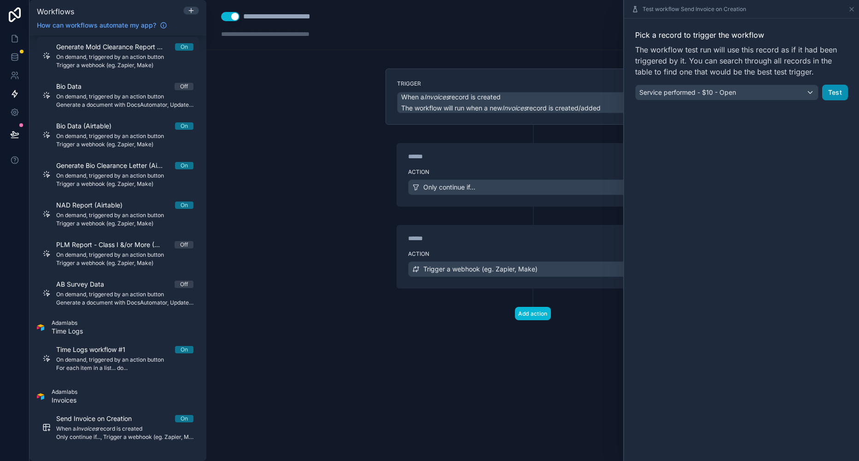
click at [840, 88] on button "Test" at bounding box center [835, 93] width 26 height 16
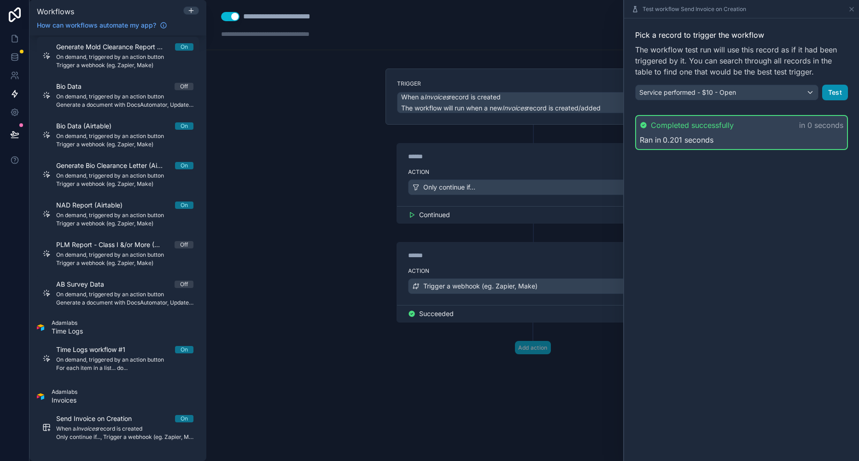
click at [830, 93] on button "Test" at bounding box center [835, 93] width 26 height 16
click at [311, 296] on div "**********" at bounding box center [532, 230] width 652 height 461
click at [849, 11] on icon at bounding box center [851, 9] width 4 height 4
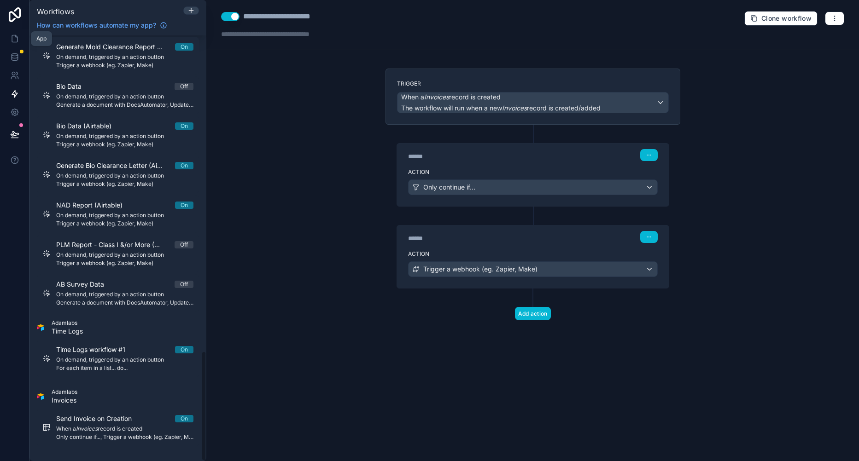
click at [19, 45] on link at bounding box center [14, 38] width 29 height 18
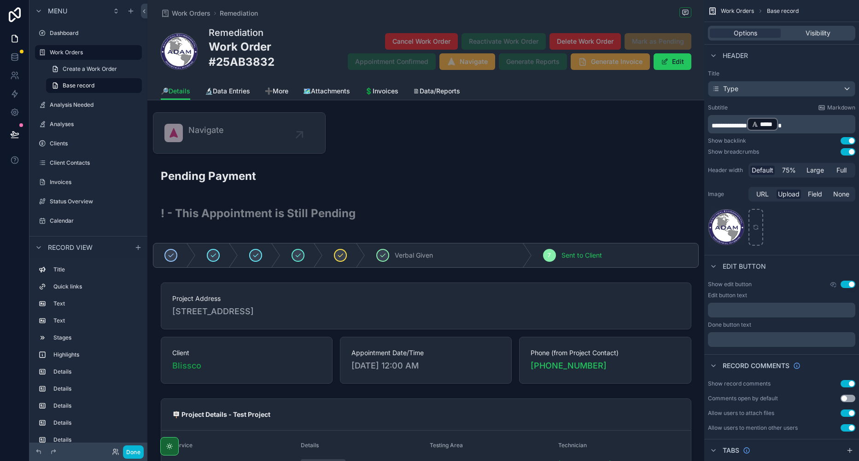
scroll to position [92, 0]
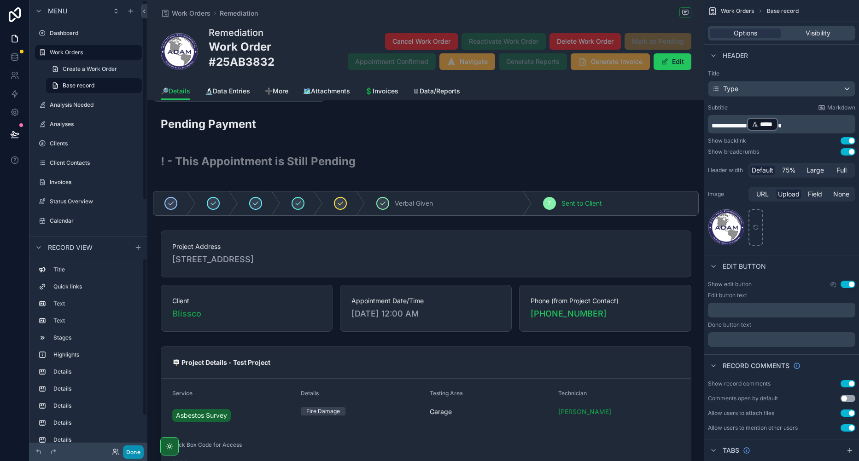
click at [128, 458] on button "Done" at bounding box center [133, 452] width 21 height 13
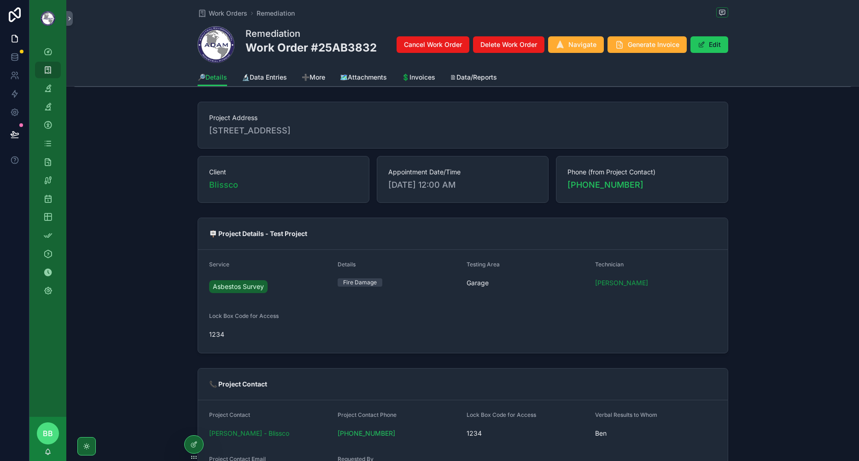
click at [650, 52] on button "Generate Invoice" at bounding box center [646, 44] width 79 height 17
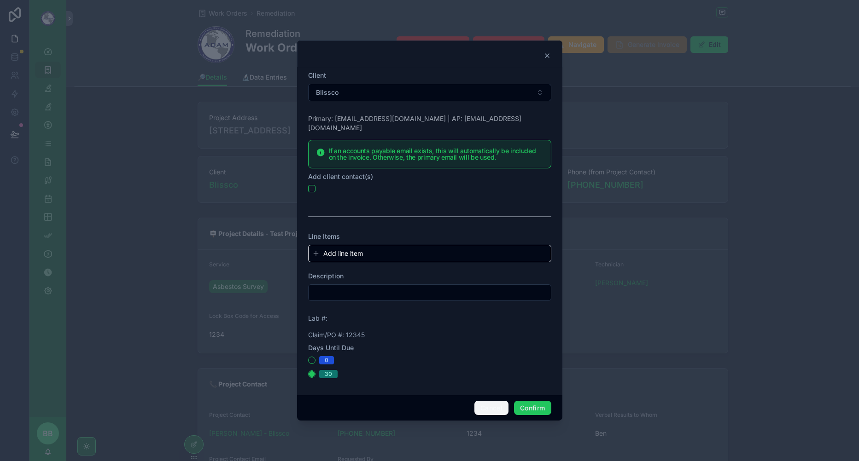
click at [482, 401] on button "Cancel" at bounding box center [491, 408] width 34 height 15
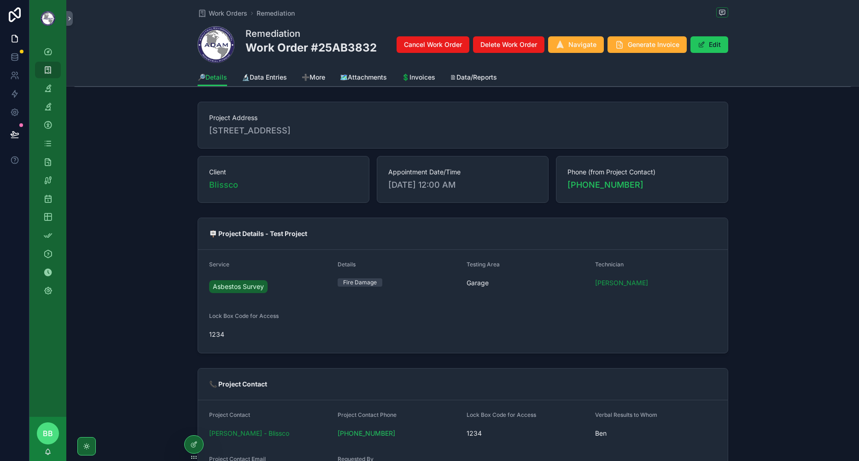
click at [187, 447] on div at bounding box center [194, 444] width 18 height 17
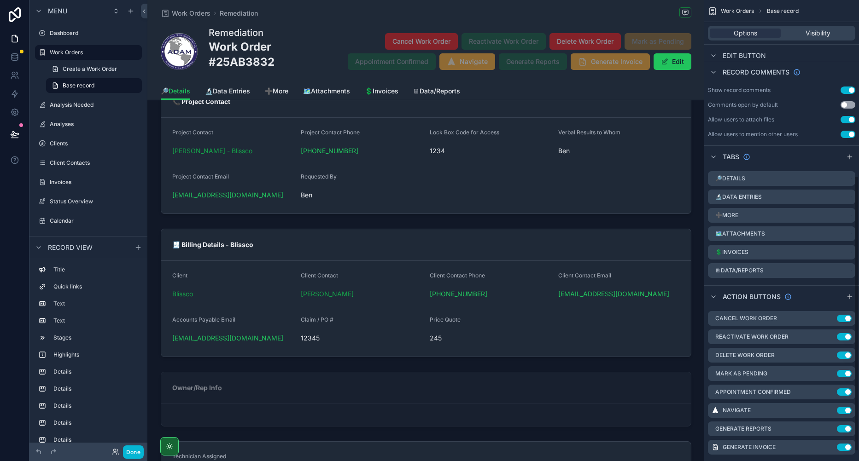
scroll to position [309, 0]
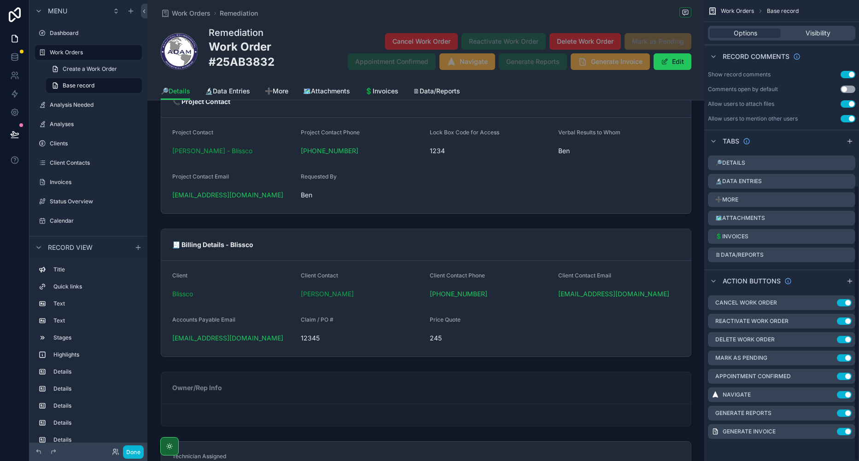
click at [0, 0] on icon "scrollable content" at bounding box center [0, 0] width 0 height 0
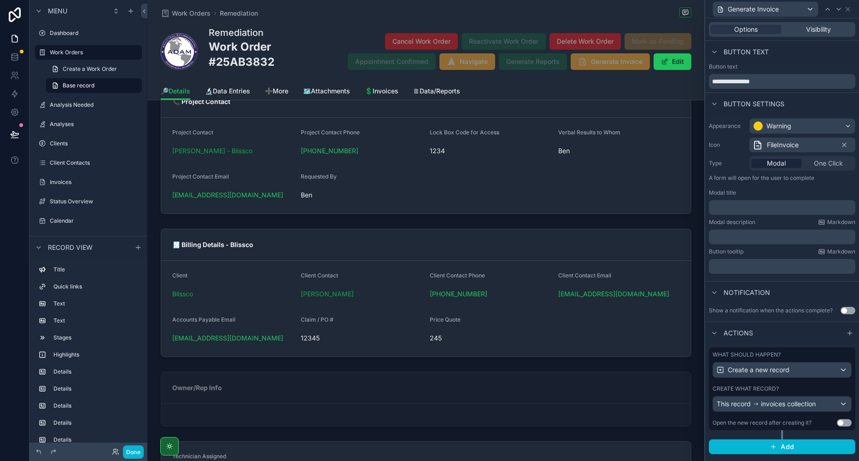
click at [809, 389] on div "Create what record?" at bounding box center [781, 388] width 139 height 7
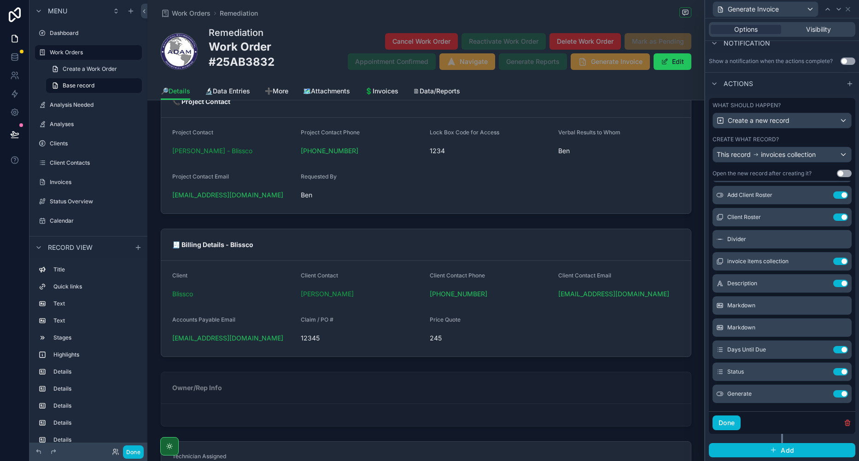
scroll to position [92, 0]
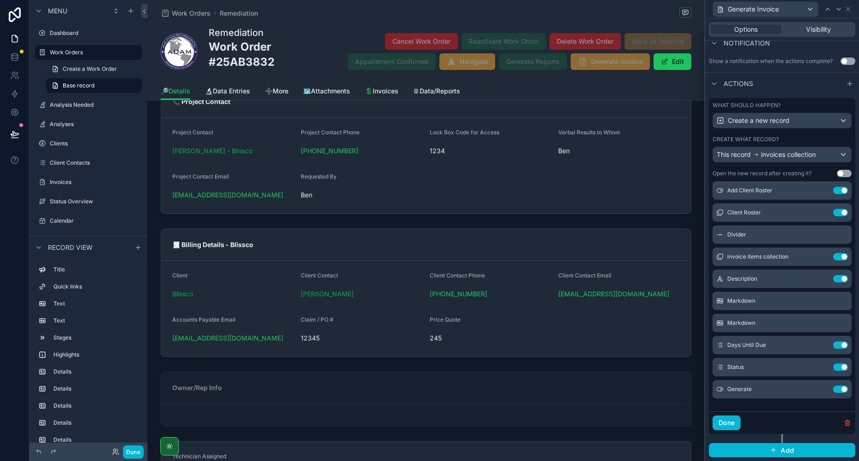
click at [0, 0] on icon at bounding box center [0, 0] width 0 height 0
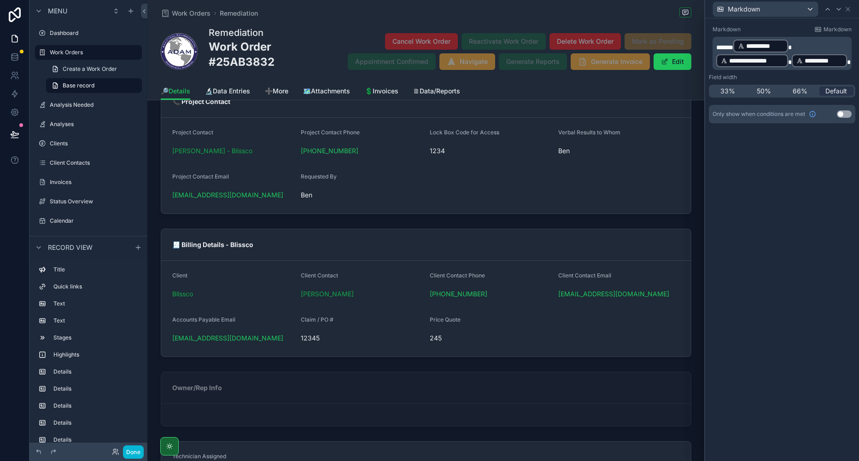
click at [847, 62] on span "scrollable content" at bounding box center [849, 62] width 4 height 6
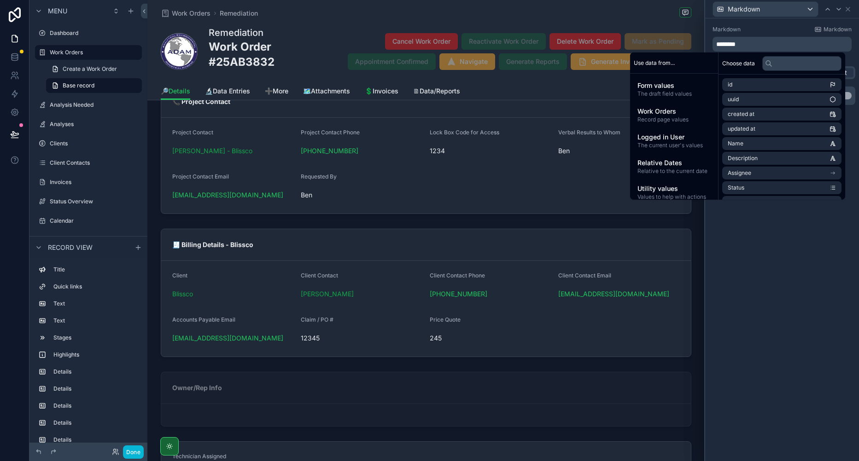
click at [669, 86] on span "Form values" at bounding box center [673, 85] width 73 height 9
click at [792, 62] on input "text" at bounding box center [801, 63] width 79 height 15
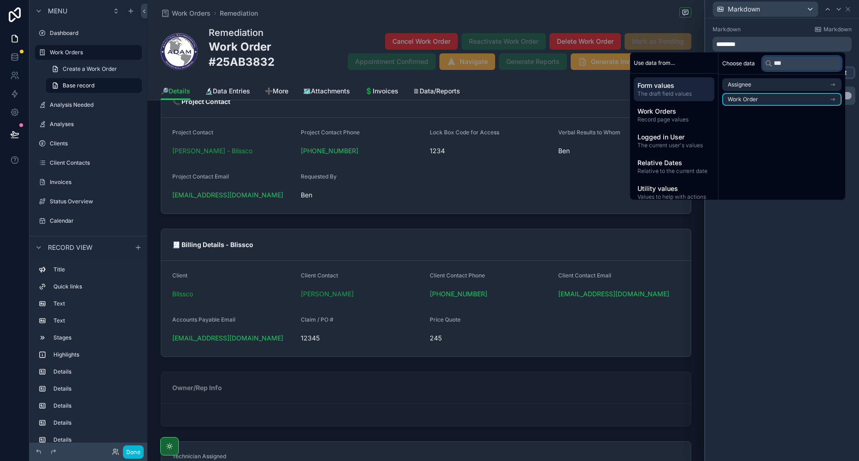
type input "***"
click at [781, 99] on li "Work Order" at bounding box center [781, 99] width 119 height 13
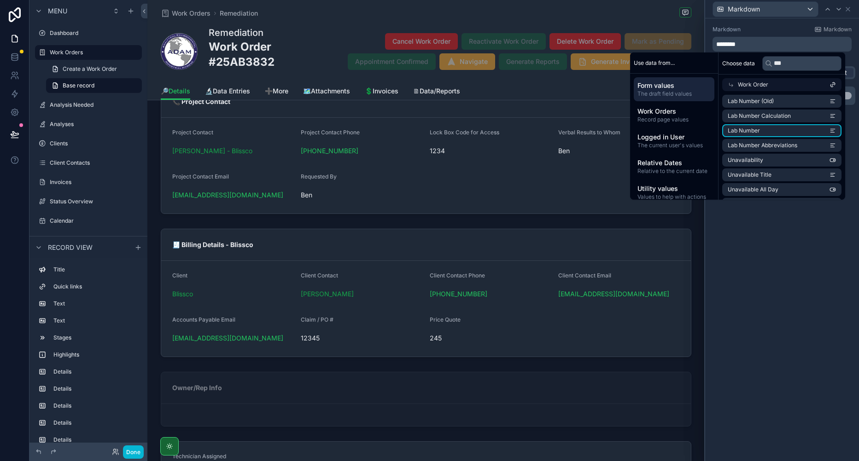
click at [774, 128] on li "Lab Number" at bounding box center [781, 130] width 119 height 13
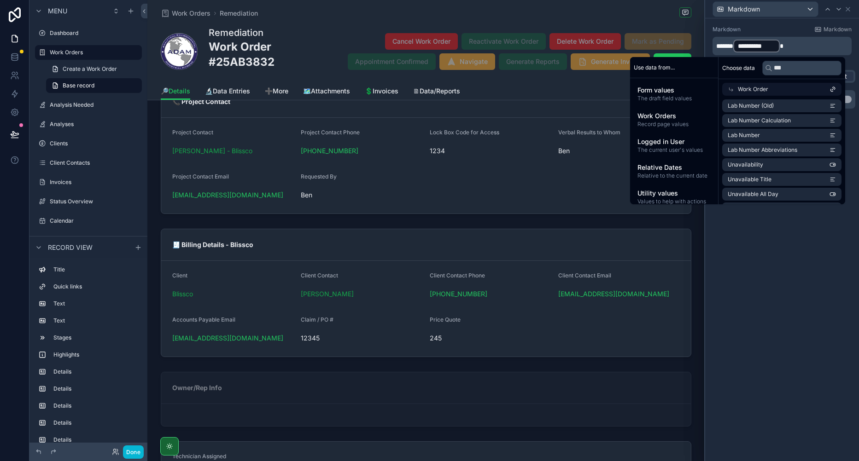
click at [742, 91] on span "Work Order" at bounding box center [752, 89] width 30 height 7
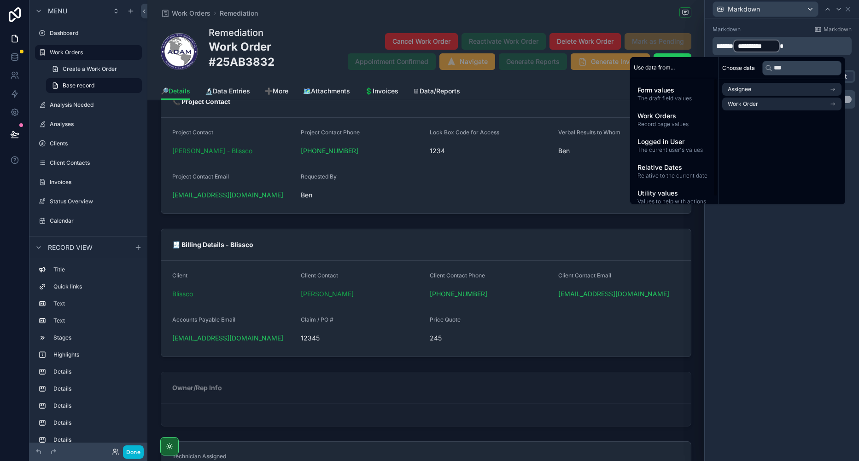
click at [678, 114] on span "Work Orders" at bounding box center [673, 115] width 73 height 9
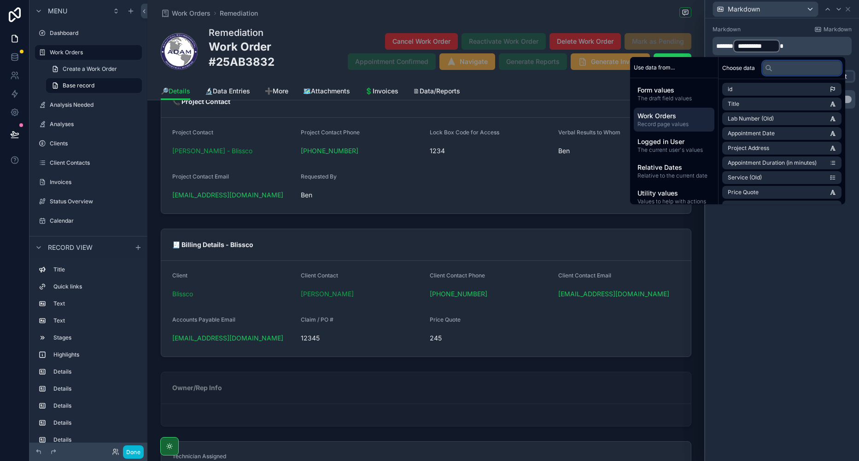
click at [789, 67] on input "text" at bounding box center [801, 68] width 79 height 15
type input "***"
click at [776, 129] on li "Lab Number" at bounding box center [781, 133] width 119 height 13
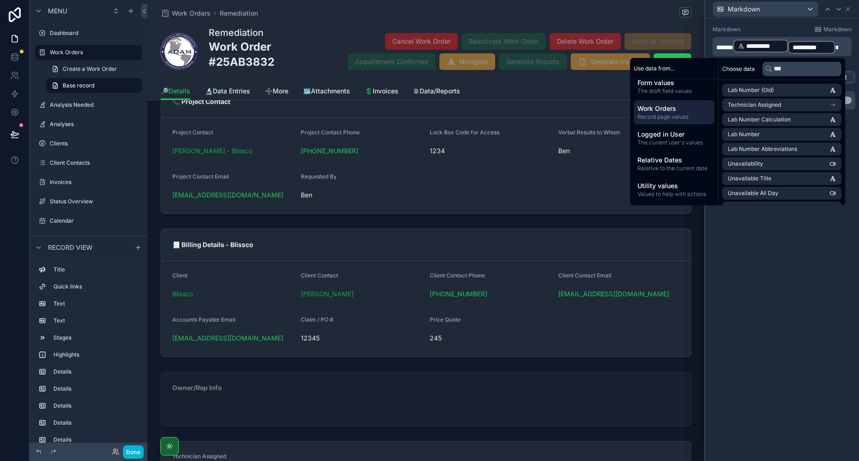
scroll to position [0, 0]
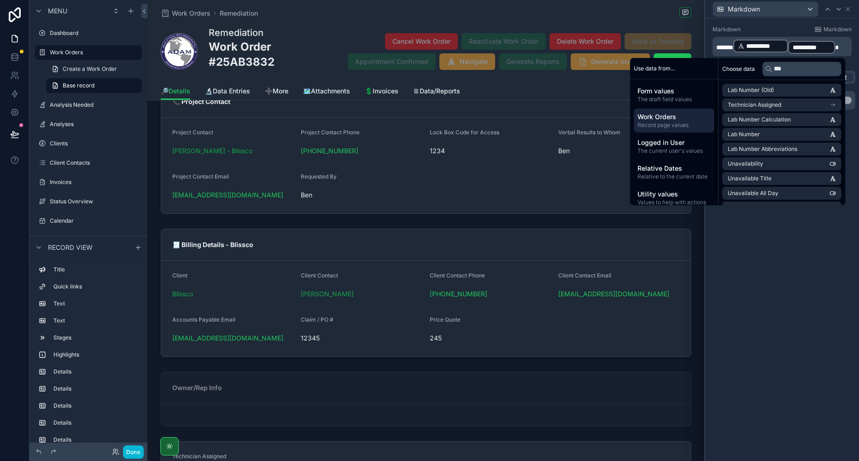
click at [771, 277] on div "**********" at bounding box center [782, 239] width 154 height 443
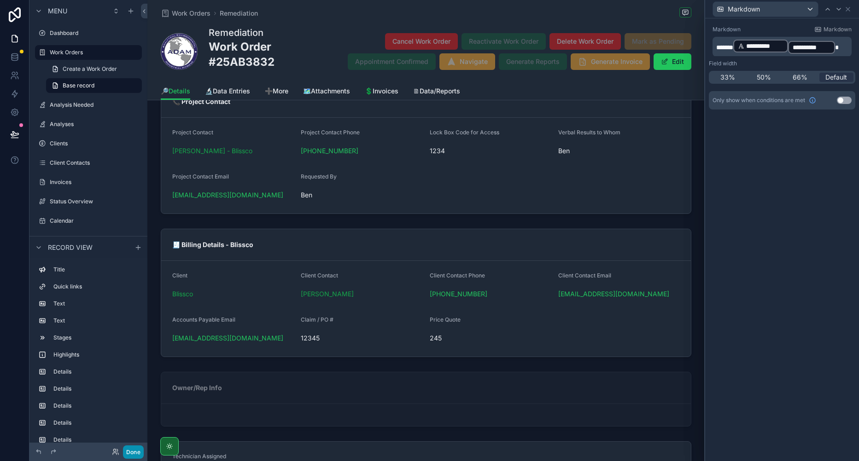
click at [135, 457] on button "Done" at bounding box center [133, 452] width 21 height 13
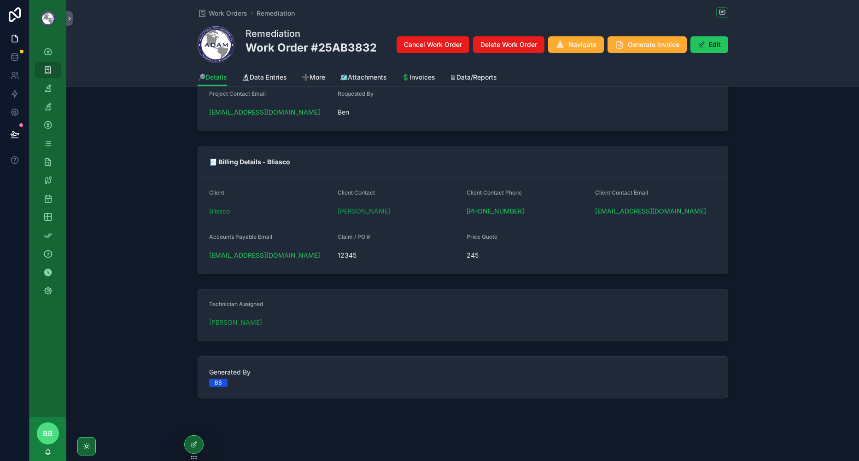
scroll to position [458, 0]
click at [641, 47] on span "Generate Invoice" at bounding box center [653, 44] width 52 height 9
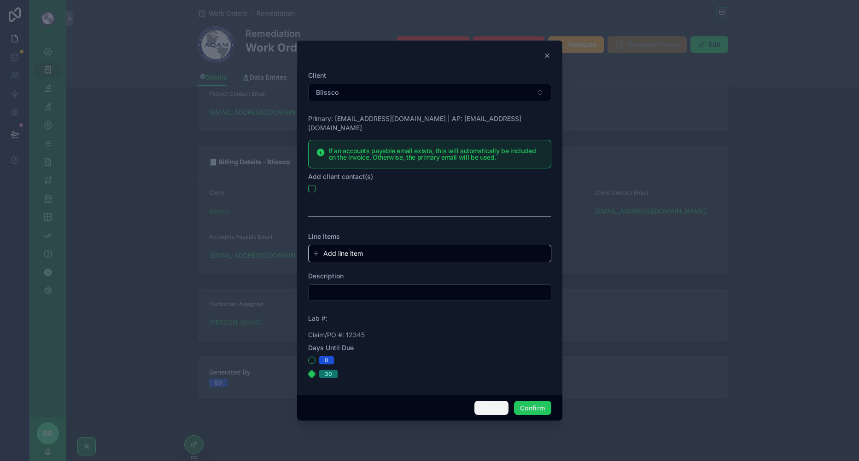
click at [478, 405] on button "Cancel" at bounding box center [491, 408] width 34 height 15
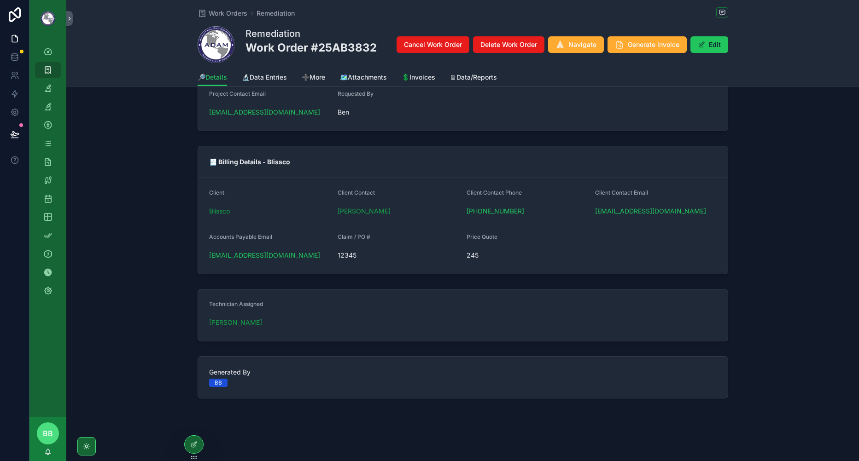
click at [740, 192] on div "🧾 Billing Details - Blissco Client Blissco Client Contact [PERSON_NAME] Client …" at bounding box center [462, 210] width 792 height 136
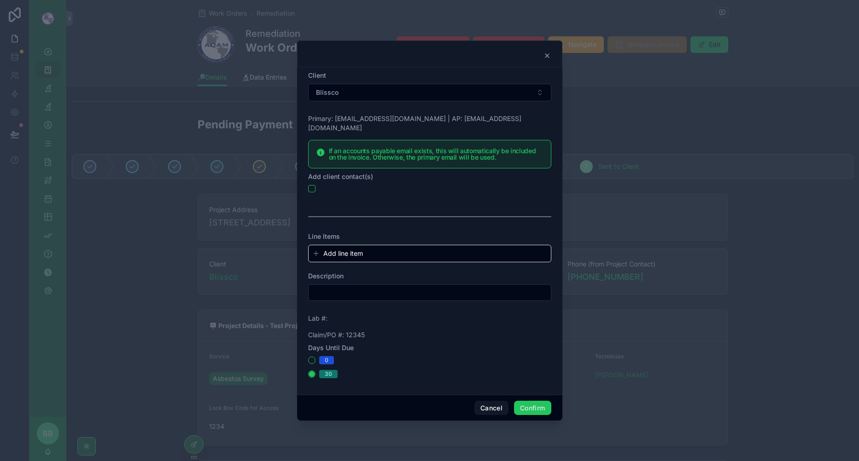
click at [549, 59] on icon at bounding box center [546, 55] width 7 height 7
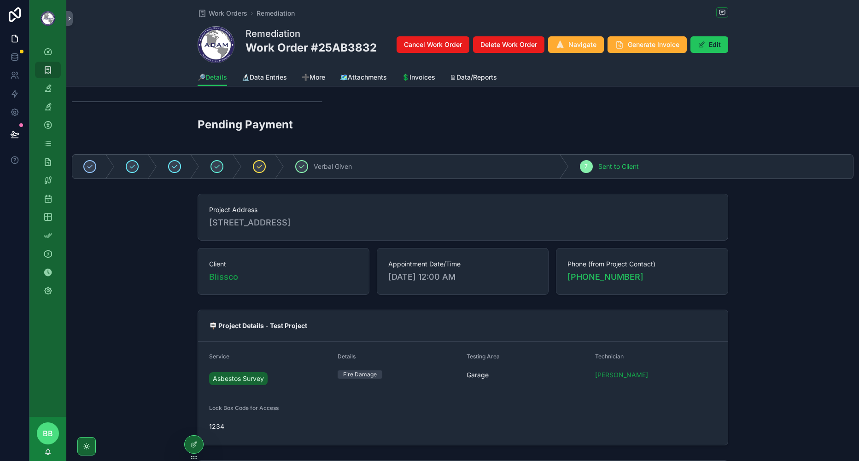
click at [199, 446] on div at bounding box center [194, 444] width 18 height 17
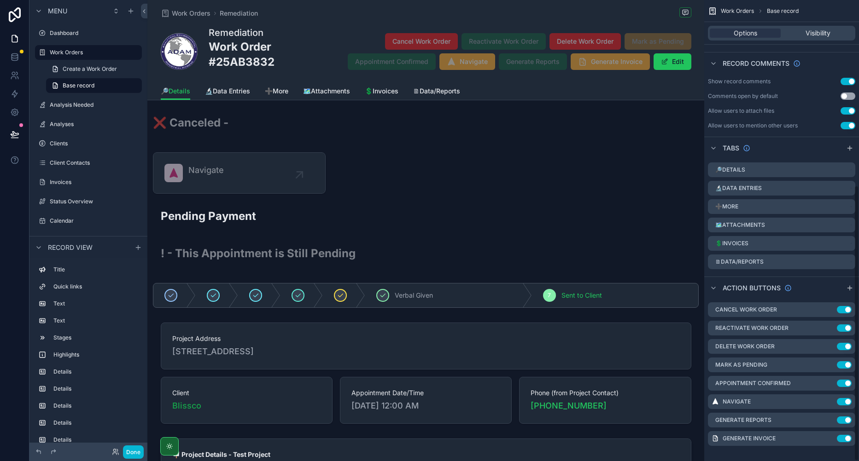
scroll to position [309, 0]
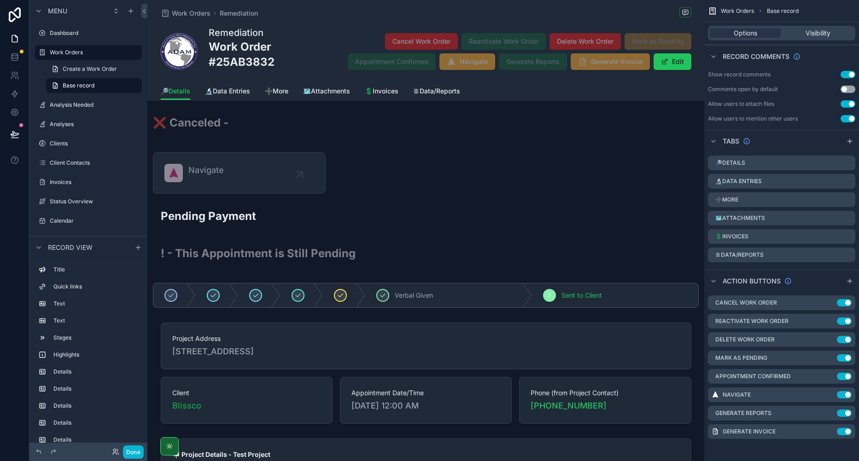
click at [0, 0] on icon "scrollable content" at bounding box center [0, 0] width 0 height 0
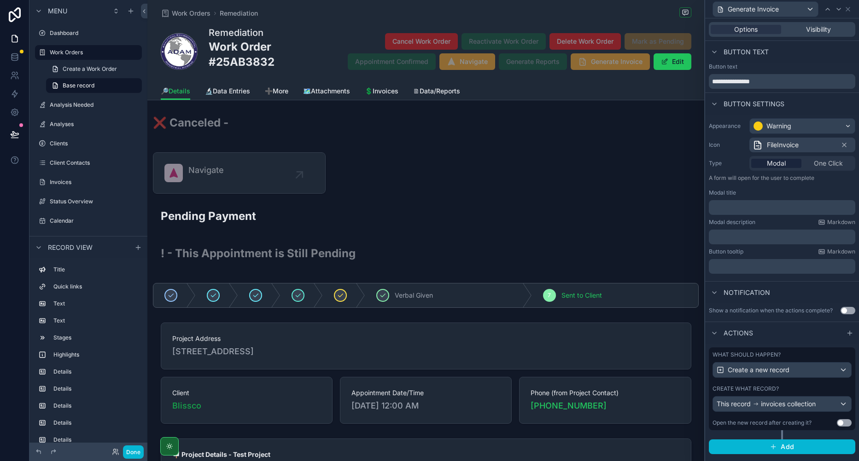
click at [818, 387] on div "Create what record?" at bounding box center [781, 388] width 139 height 7
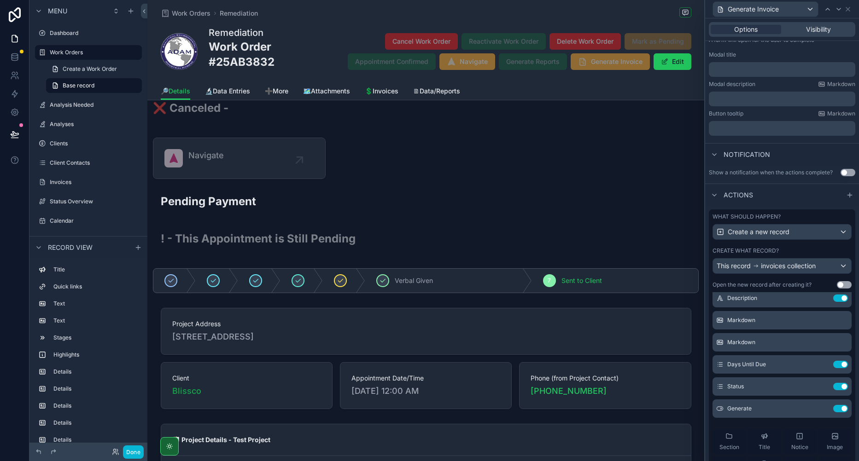
scroll to position [0, 0]
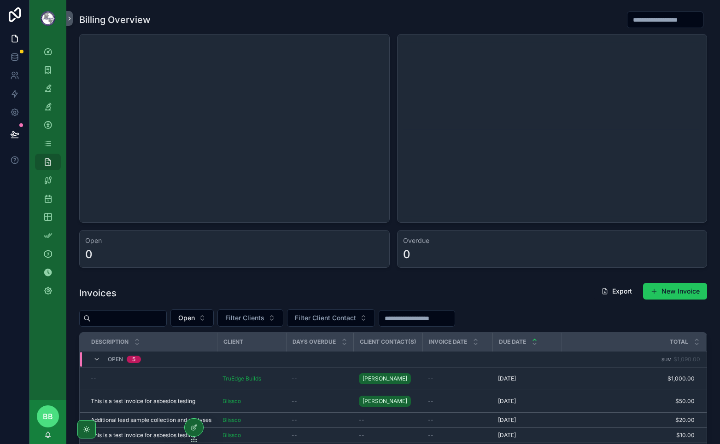
click at [0, 0] on span "Follow Up" at bounding box center [0, 0] width 0 height 0
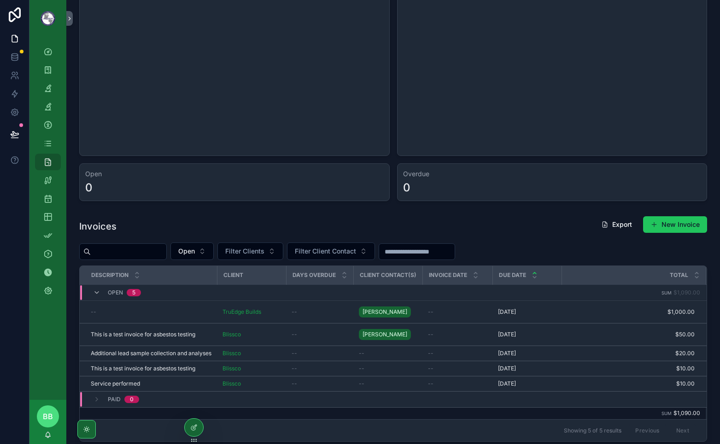
scroll to position [46, 0]
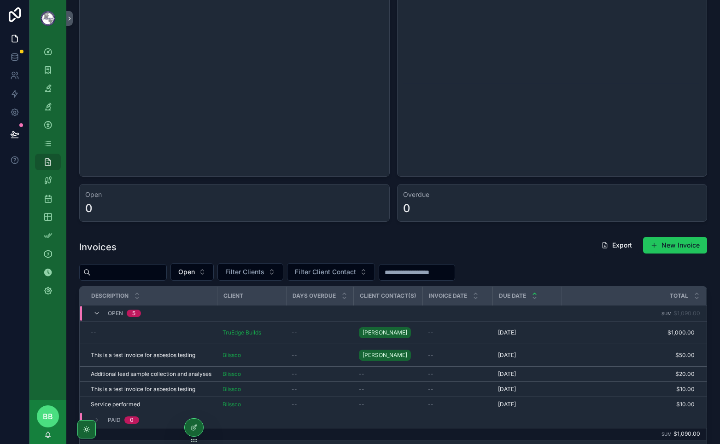
click at [536, 266] on div "Open Filter Clients Filter Client Contact" at bounding box center [392, 271] width 627 height 17
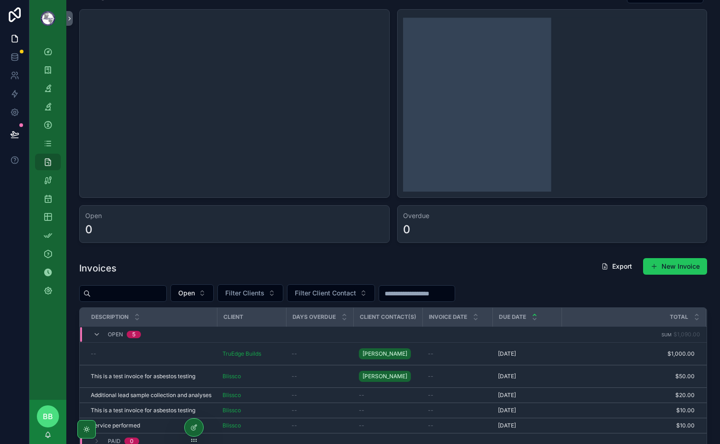
scroll to position [0, 0]
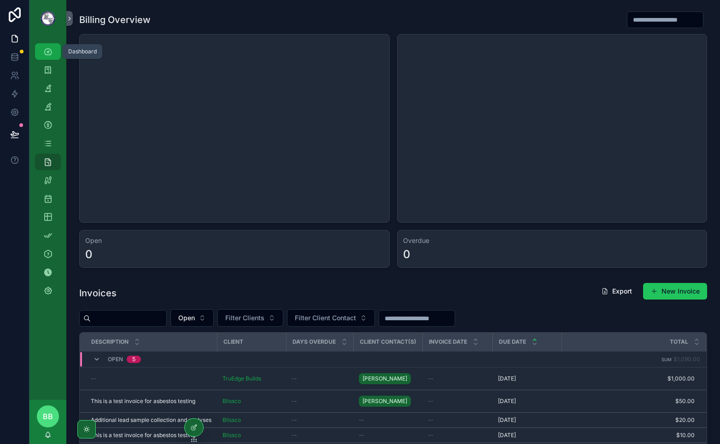
click at [58, 52] on link "Dashboard" at bounding box center [48, 51] width 26 height 17
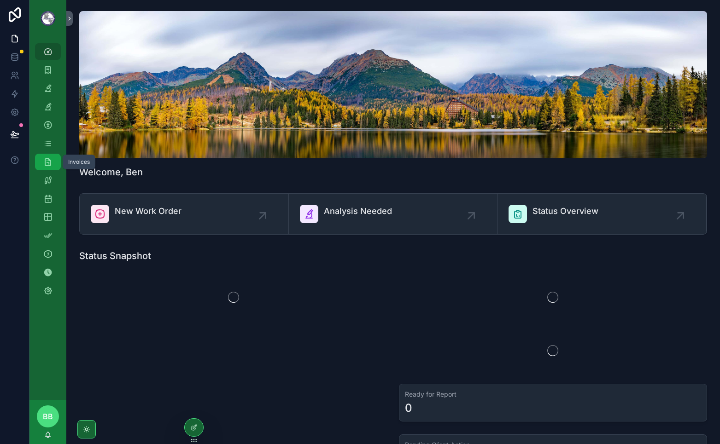
click at [46, 163] on icon "scrollable content" at bounding box center [47, 161] width 9 height 9
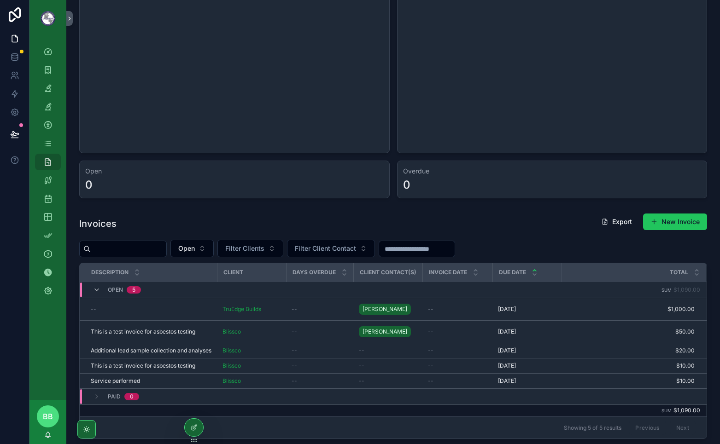
scroll to position [92, 0]
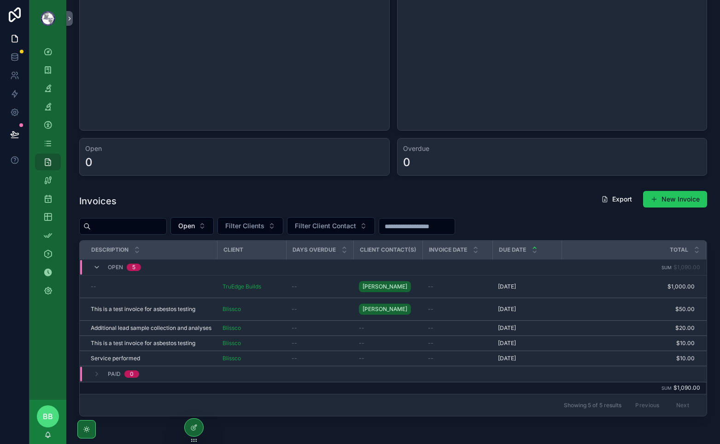
click at [0, 0] on icon "scrollable content" at bounding box center [0, 0] width 0 height 0
